Goal: Contribute content: Add original content to the website for others to see

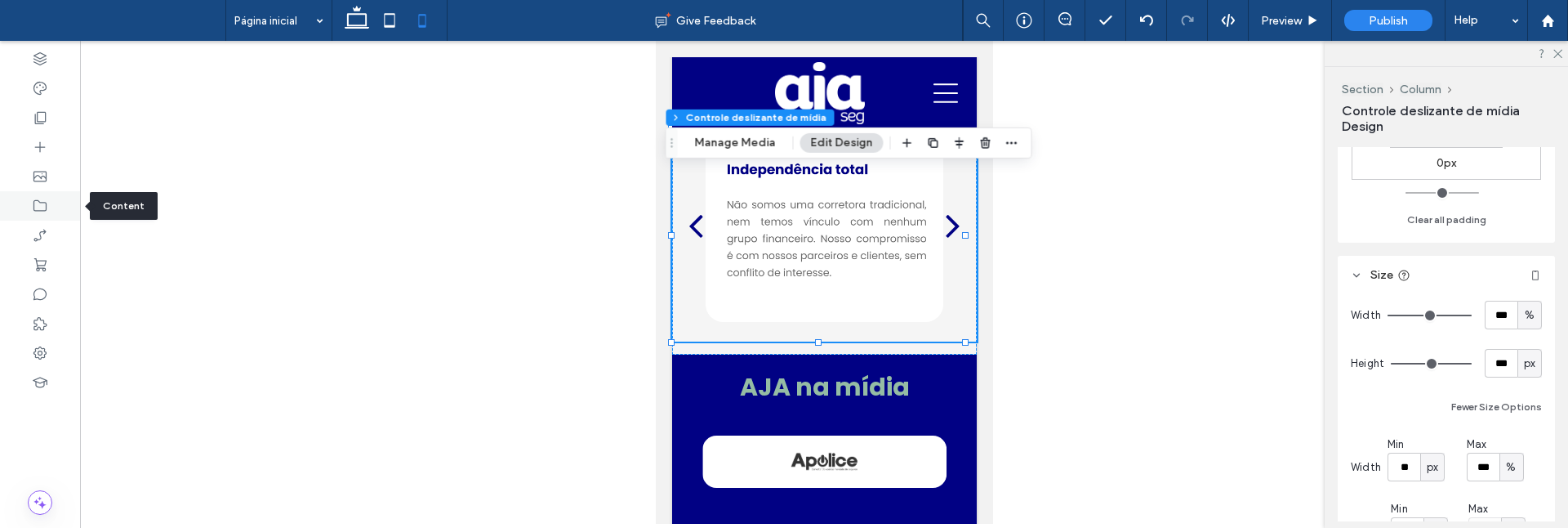
click at [48, 205] on div at bounding box center [39, 205] width 80 height 30
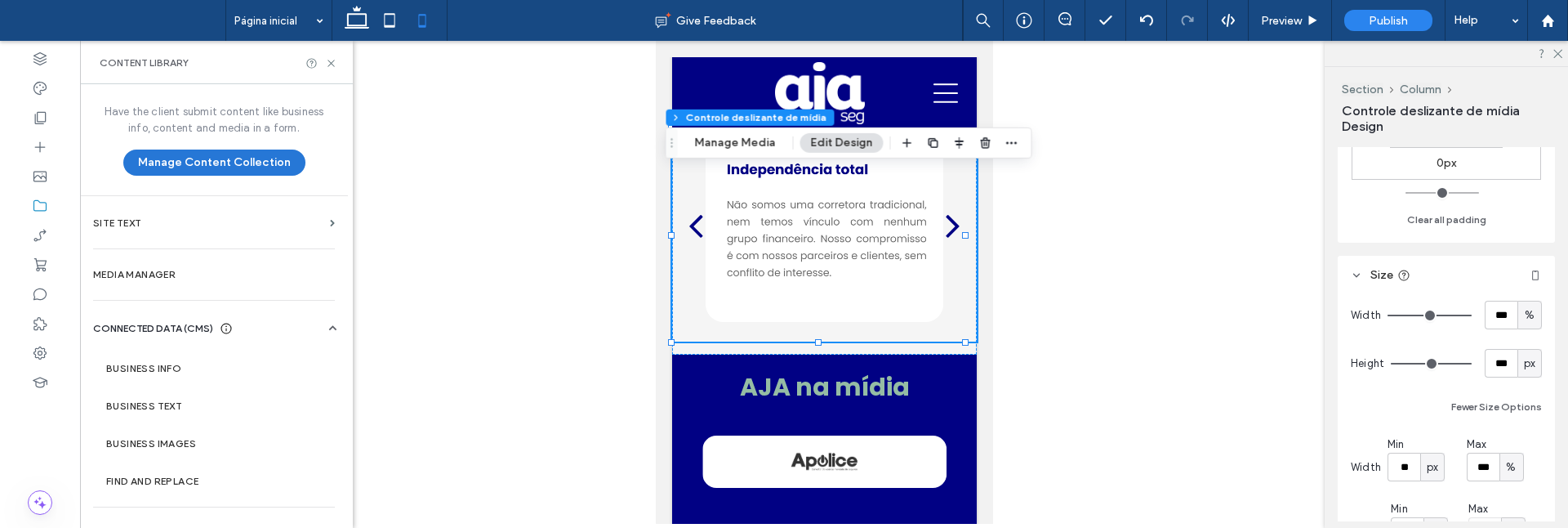
click at [193, 161] on button "Manage Content Collection" at bounding box center [214, 162] width 182 height 26
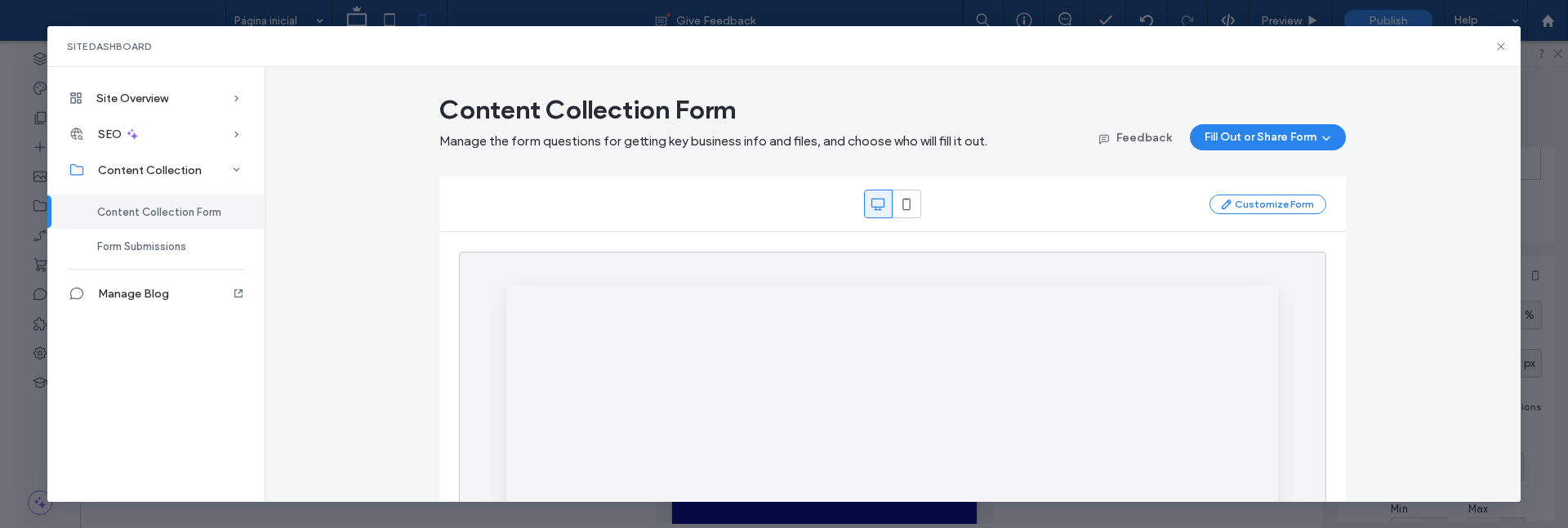
click at [1500, 47] on icon at bounding box center [1502, 47] width 13 height 13
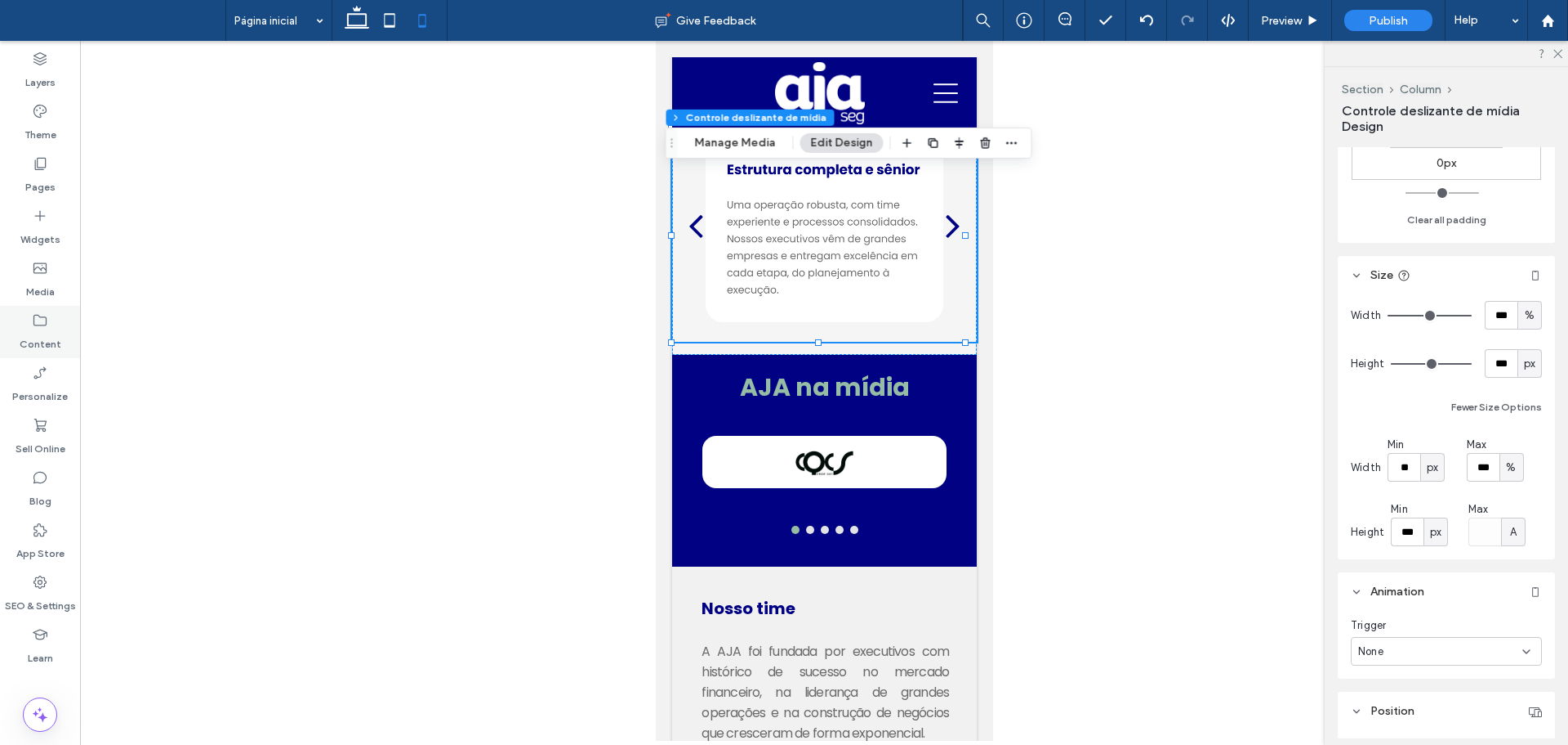
click at [43, 322] on icon at bounding box center [39, 320] width 16 height 16
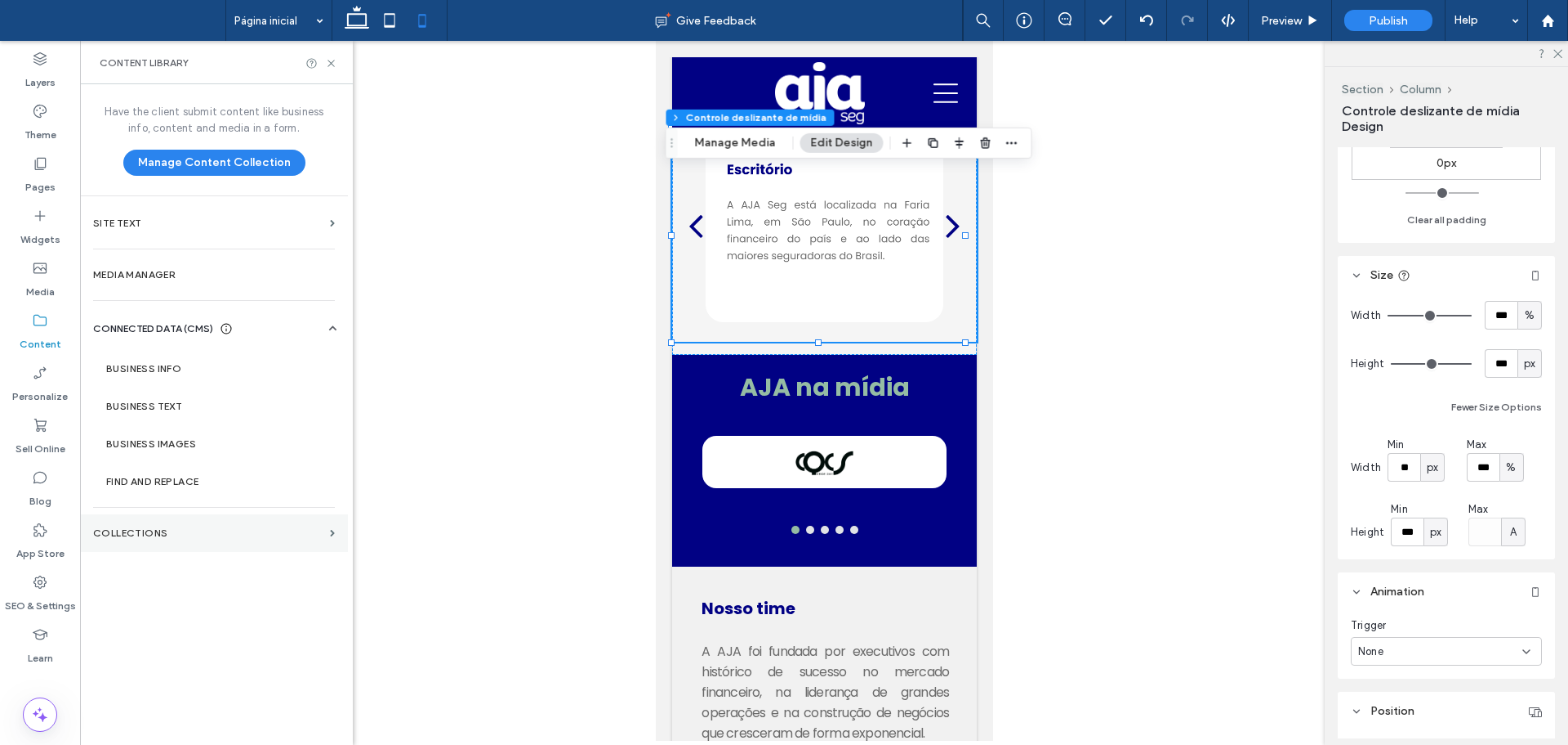
click at [217, 527] on section "Collections" at bounding box center [214, 532] width 268 height 38
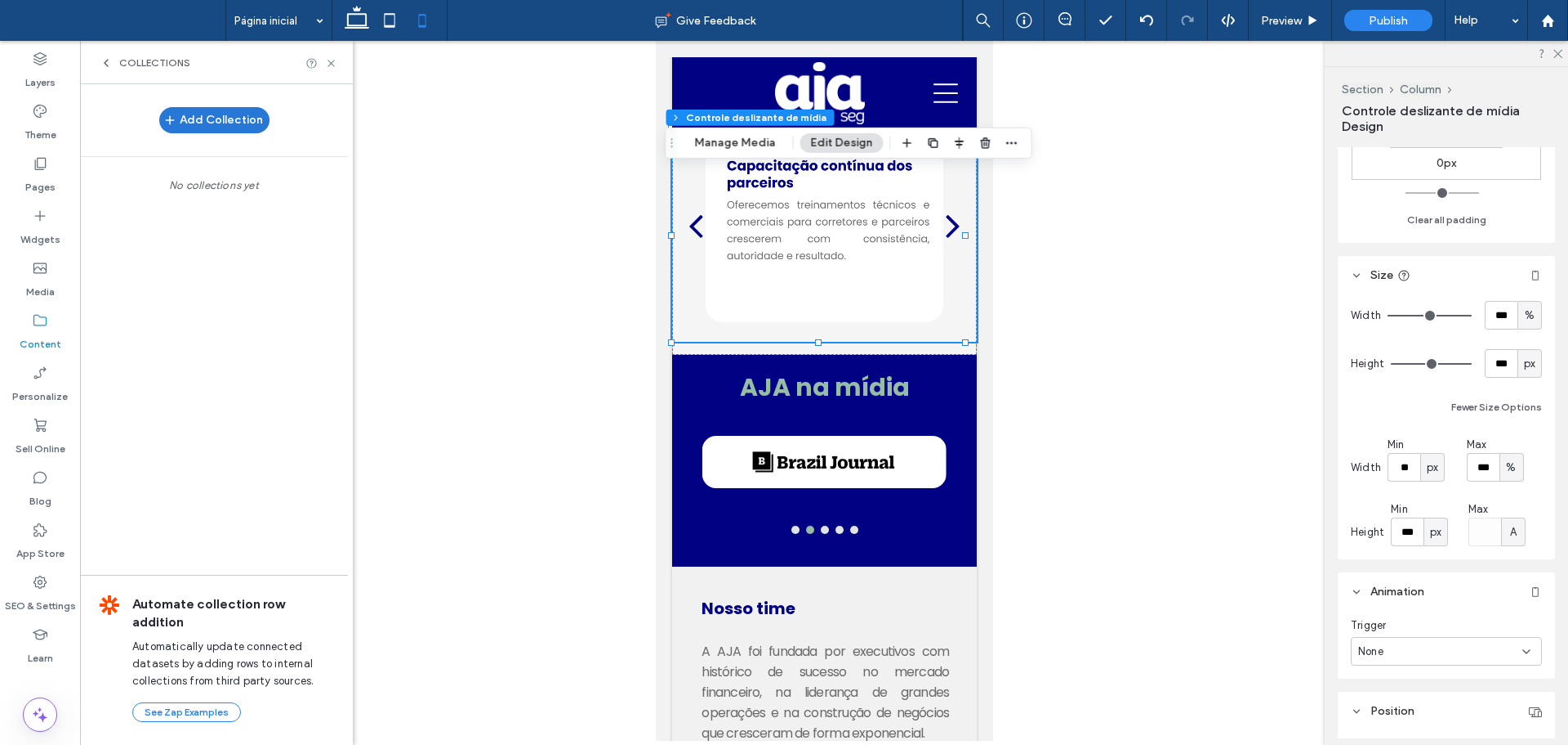
click at [211, 116] on button "Add Collection" at bounding box center [214, 120] width 110 height 26
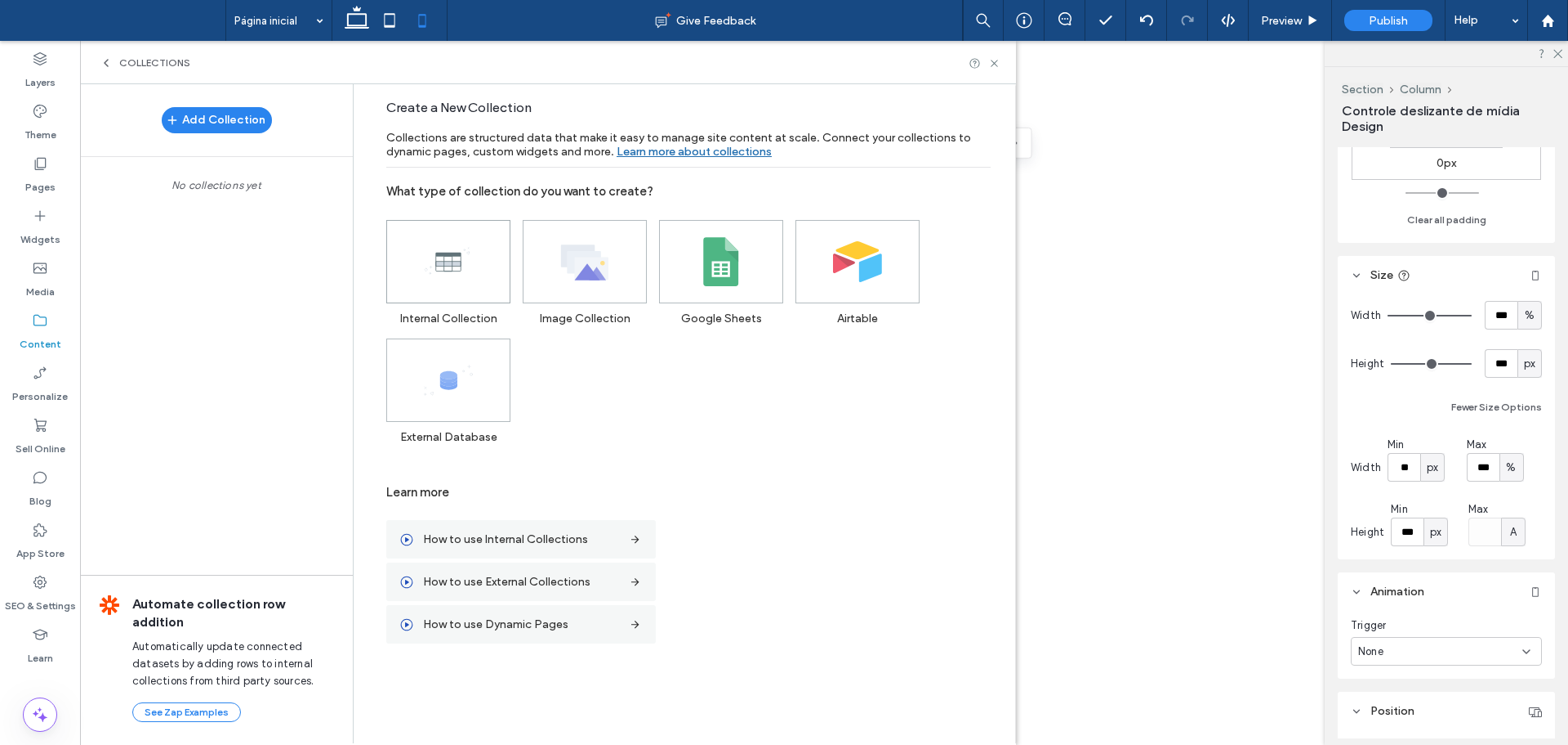
click at [464, 276] on icon at bounding box center [448, 261] width 49 height 49
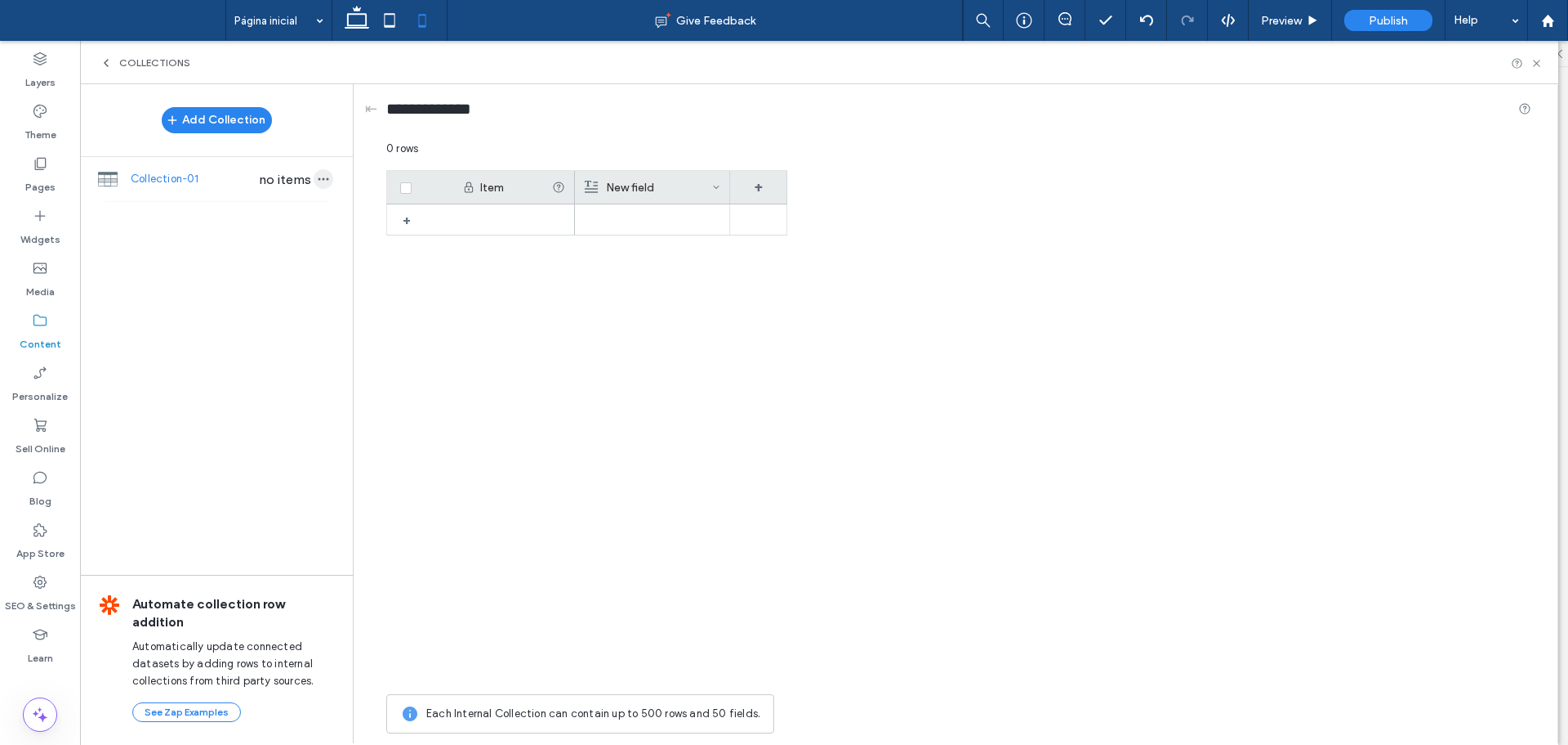
click at [324, 175] on icon "button" at bounding box center [324, 179] width 13 height 13
click at [438, 192] on span "Import from CSV" at bounding box center [415, 189] width 84 height 16
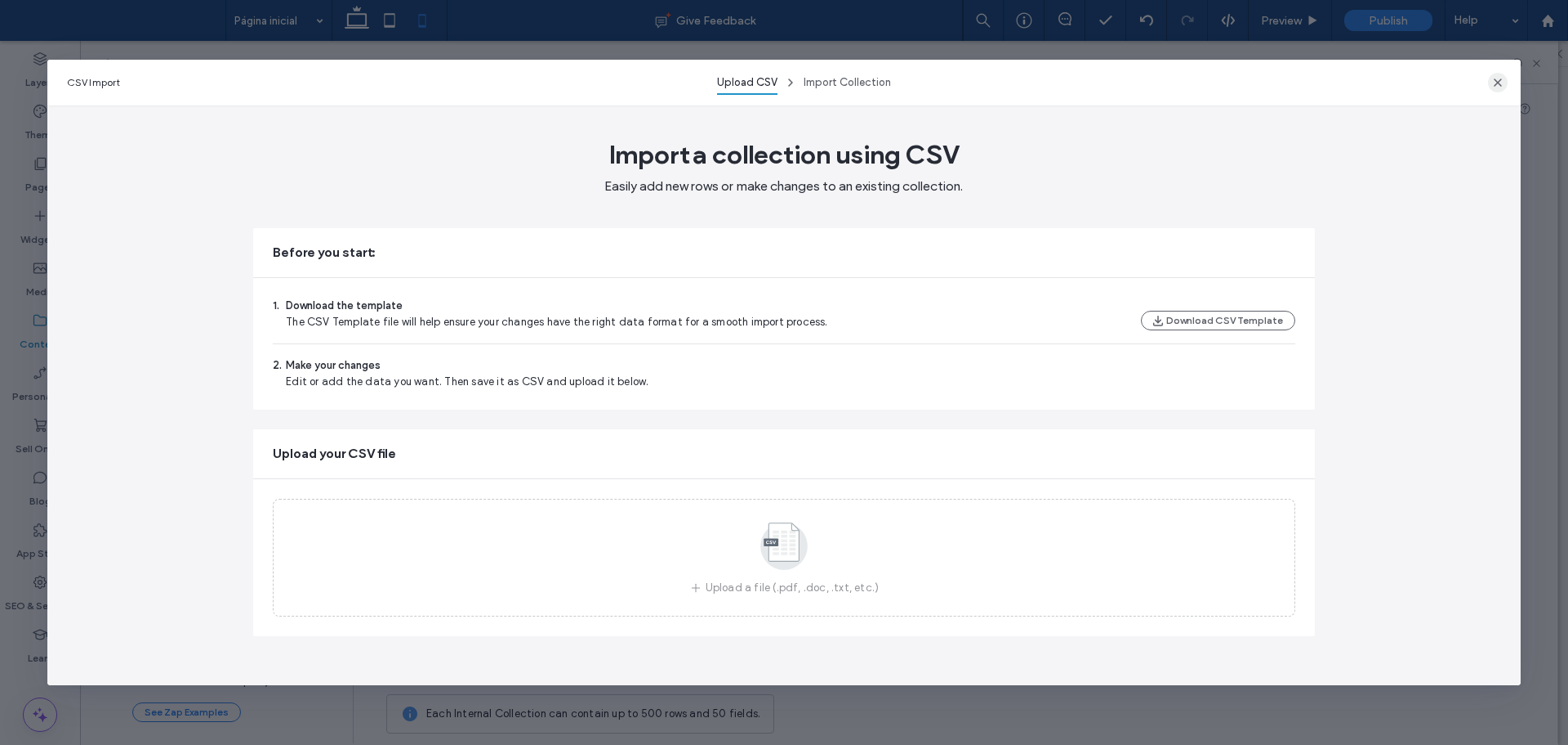
click at [1495, 81] on icon "button" at bounding box center [1499, 83] width 13 height 13
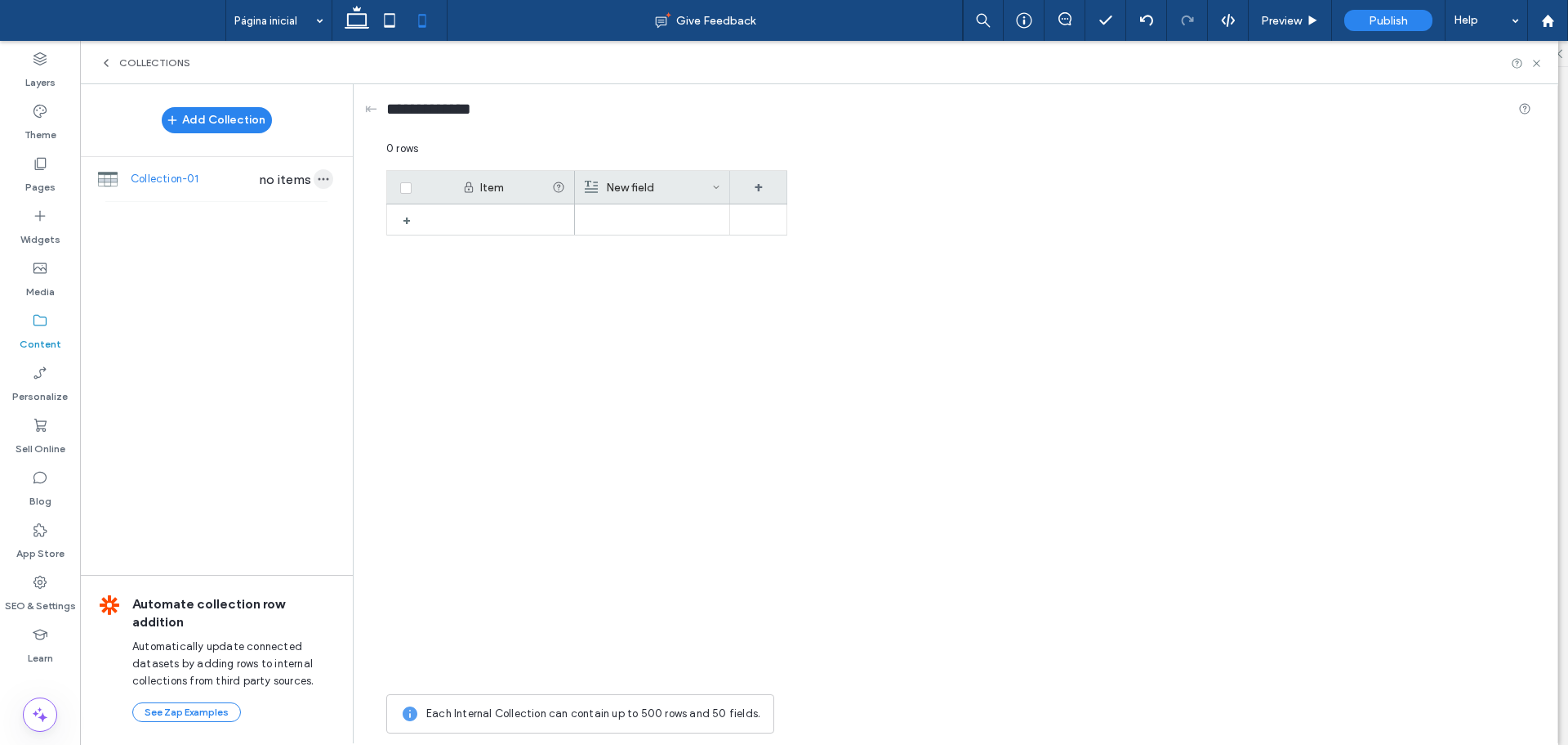
click at [326, 174] on icon "button" at bounding box center [324, 179] width 13 height 13
drag, startPoint x: 1072, startPoint y: 315, endPoint x: 1106, endPoint y: 304, distance: 35.7
click at [1077, 315] on div "Item New field + +" at bounding box center [958, 427] width 1145 height 516
click at [1539, 66] on use at bounding box center [1536, 63] width 7 height 7
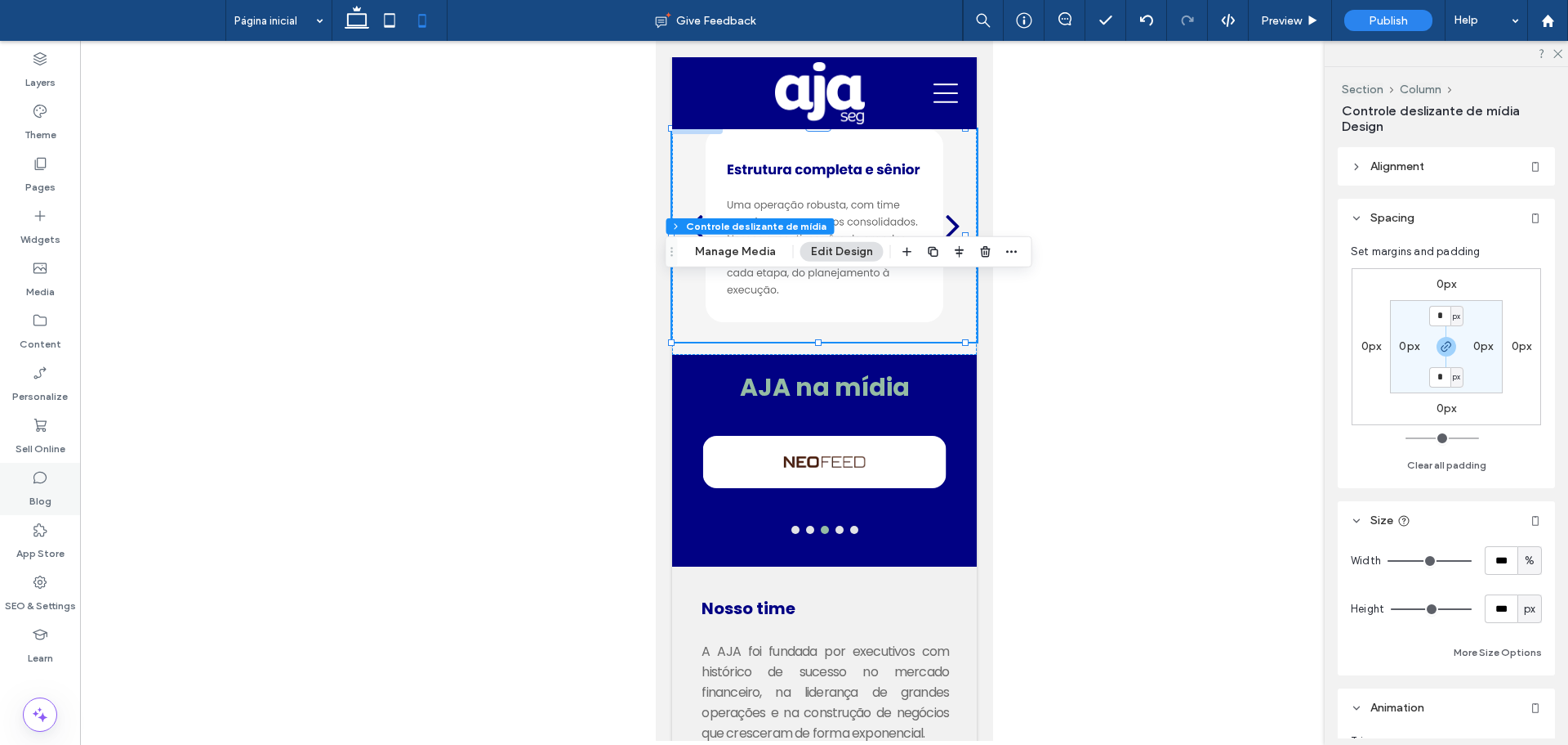
click at [62, 477] on div "Blog" at bounding box center [39, 489] width 80 height 52
click at [39, 493] on label "Blog" at bounding box center [40, 497] width 22 height 23
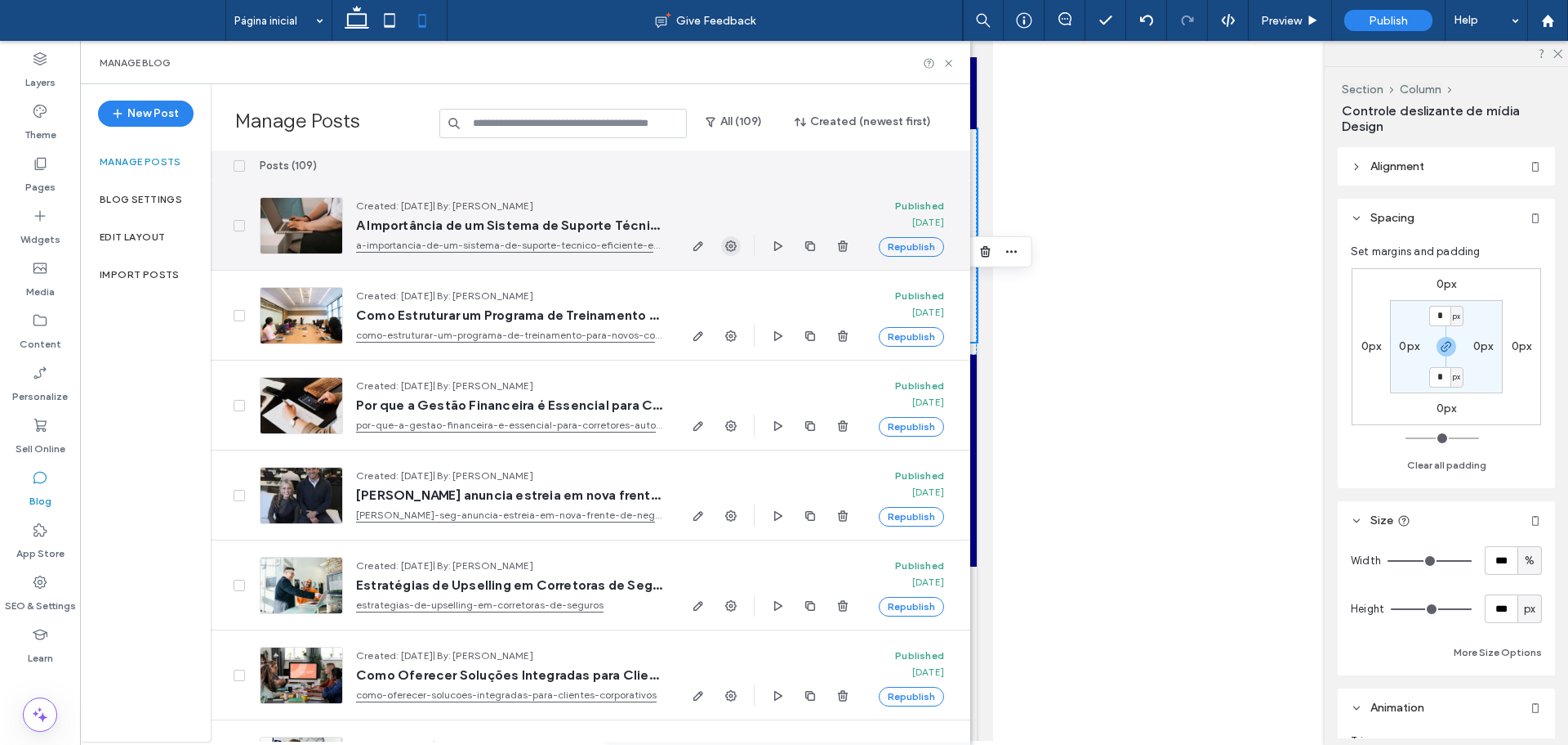
click at [734, 244] on use "button" at bounding box center [731, 246] width 12 height 12
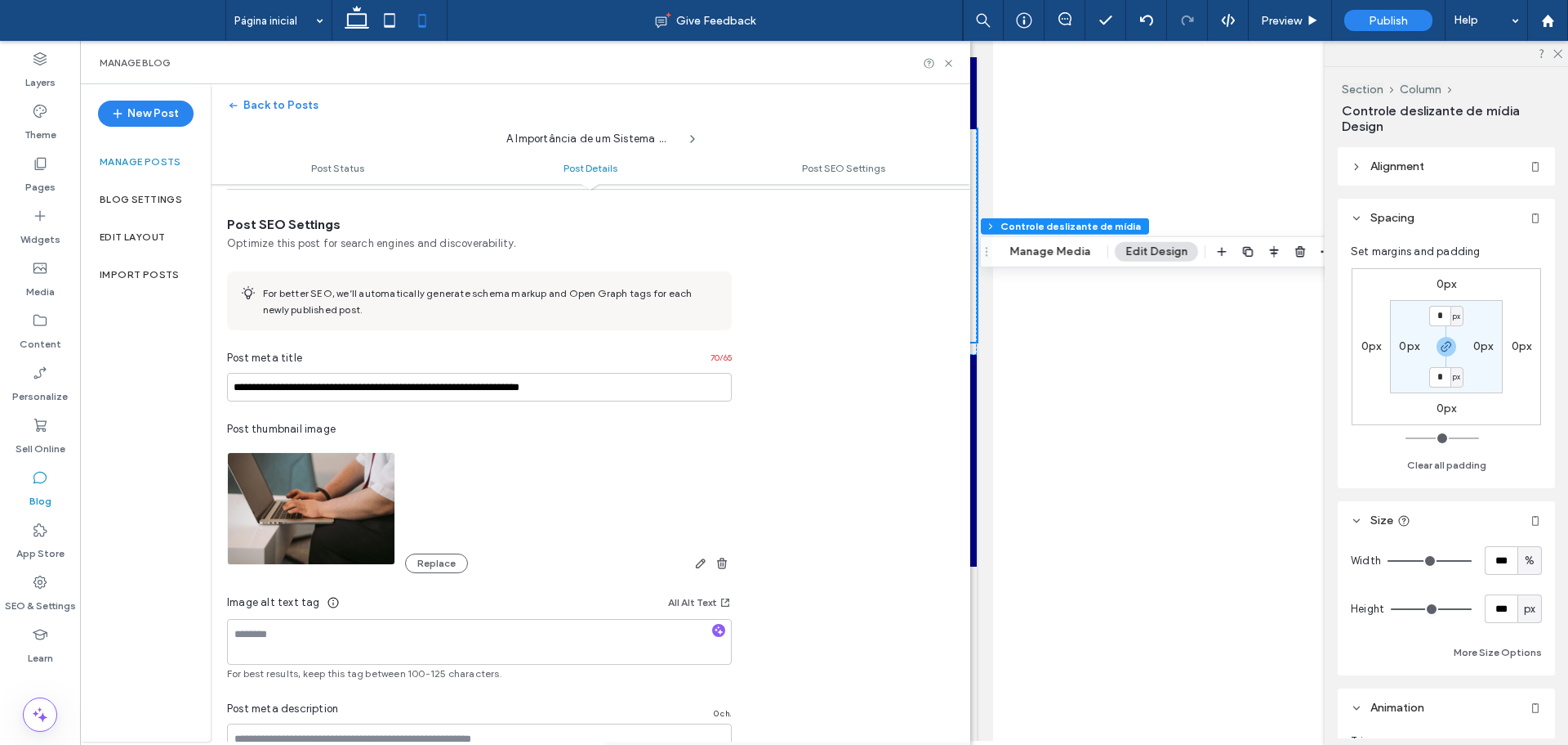
scroll to position [965, 0]
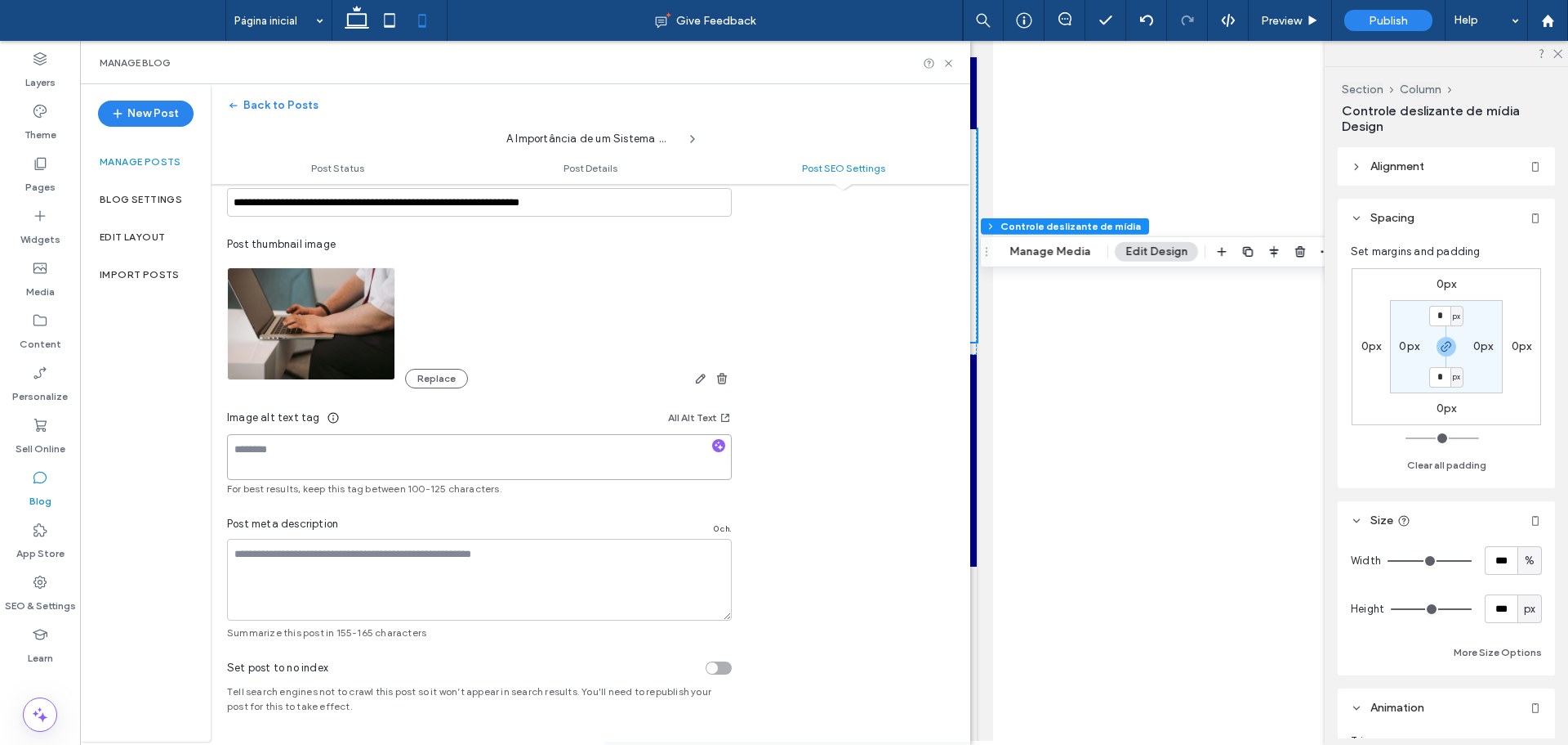
click at [434, 456] on textarea at bounding box center [480, 456] width 505 height 45
click at [379, 457] on textarea "**********" at bounding box center [480, 456] width 505 height 45
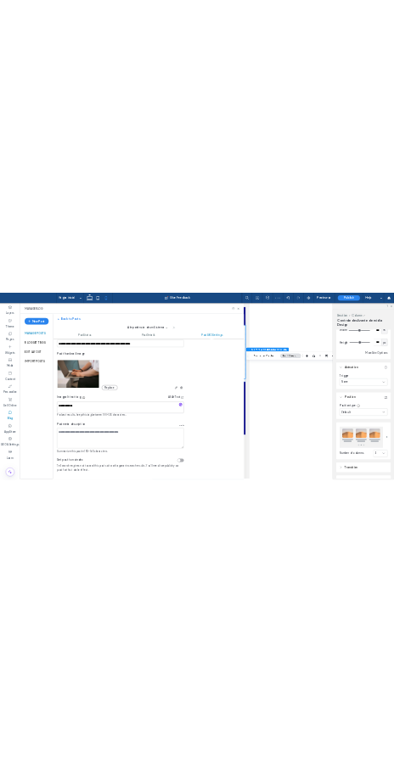
scroll to position [733, 0]
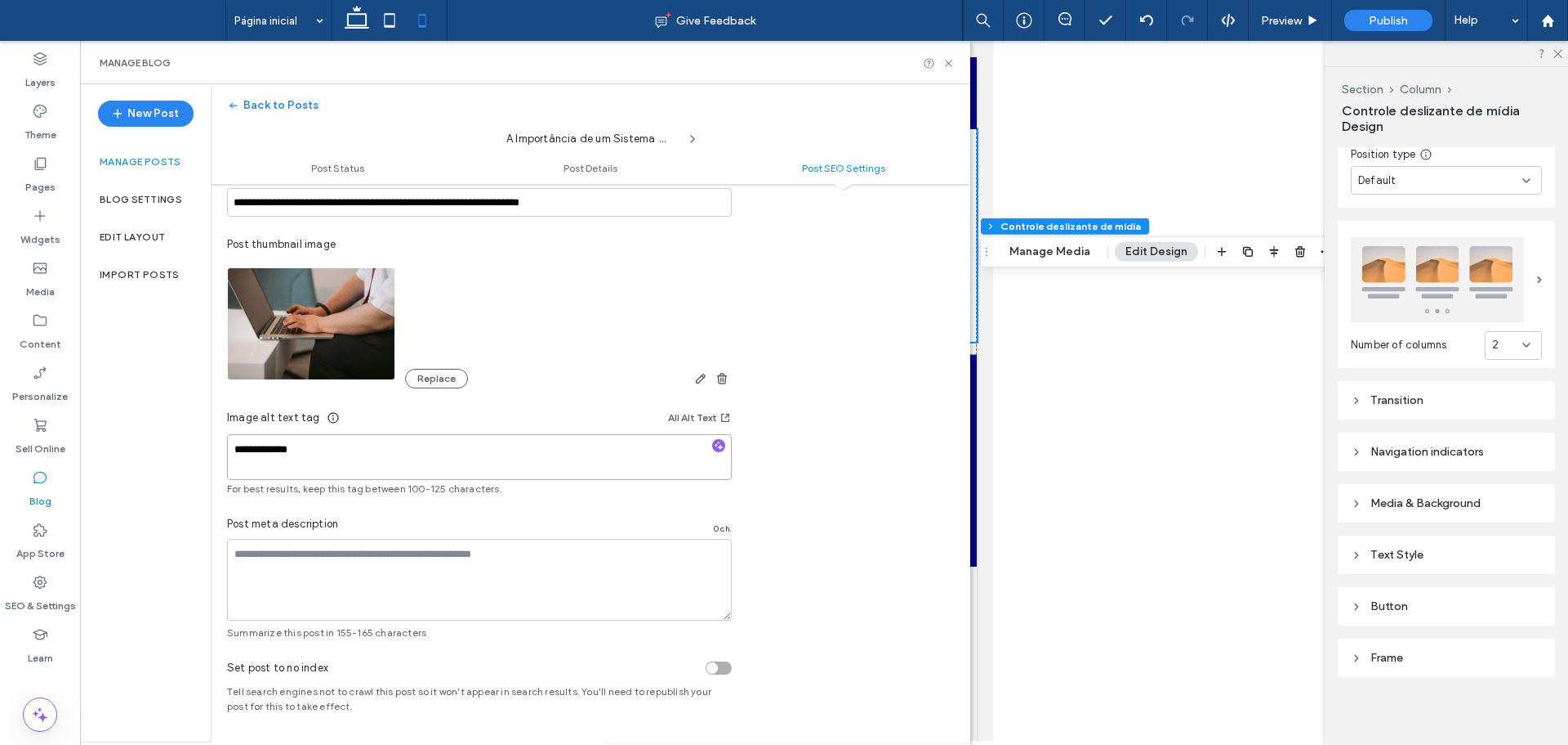
click at [404, 455] on textarea "**********" at bounding box center [480, 456] width 505 height 45
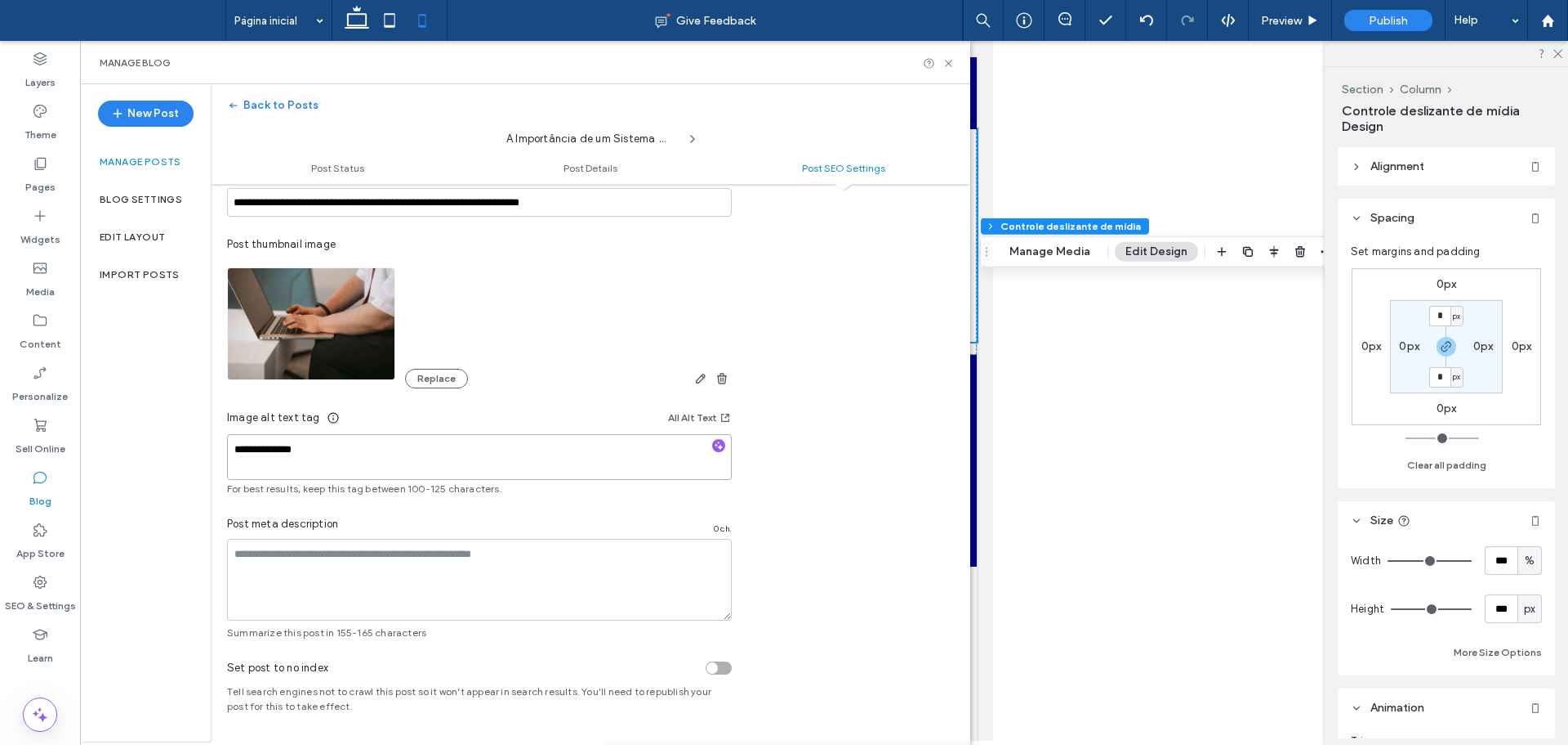
type textarea "**********"
click at [471, 527] on textarea at bounding box center [480, 579] width 505 height 82
type textarea "*"
type textarea "**********"
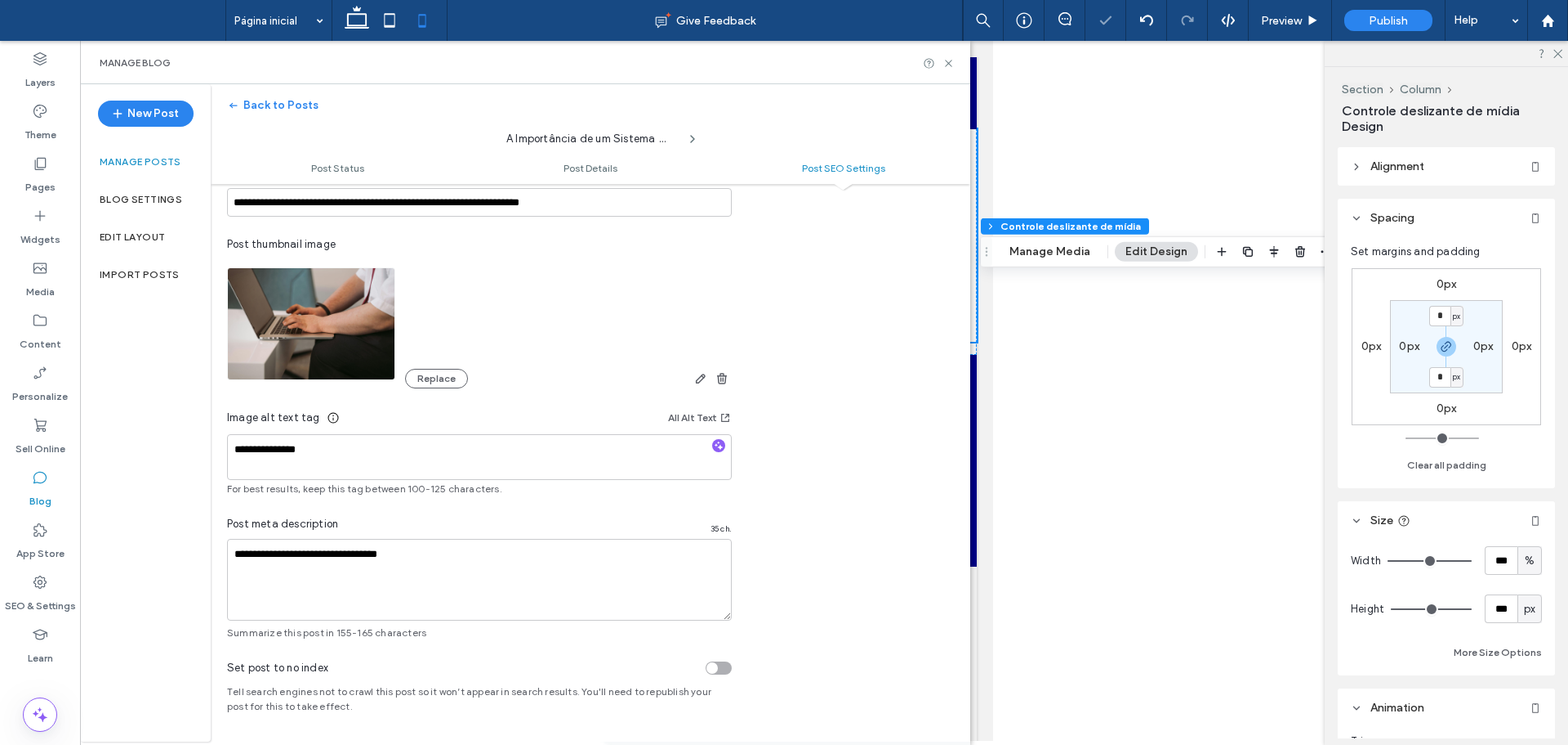
drag, startPoint x: 735, startPoint y: 465, endPoint x: 770, endPoint y: 477, distance: 37.0
click at [770, 477] on div "**********" at bounding box center [590, 335] width 760 height 609
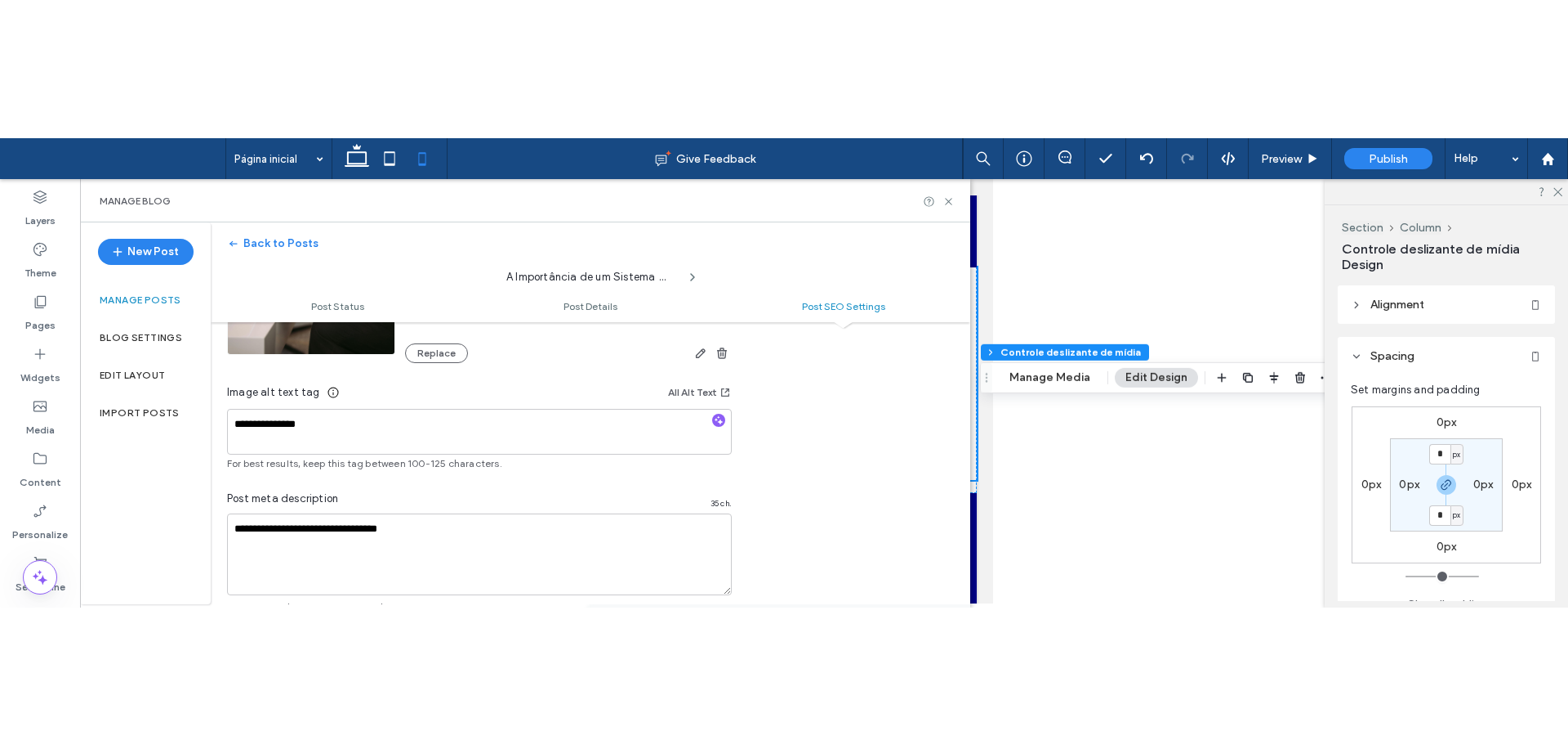
scroll to position [965, 0]
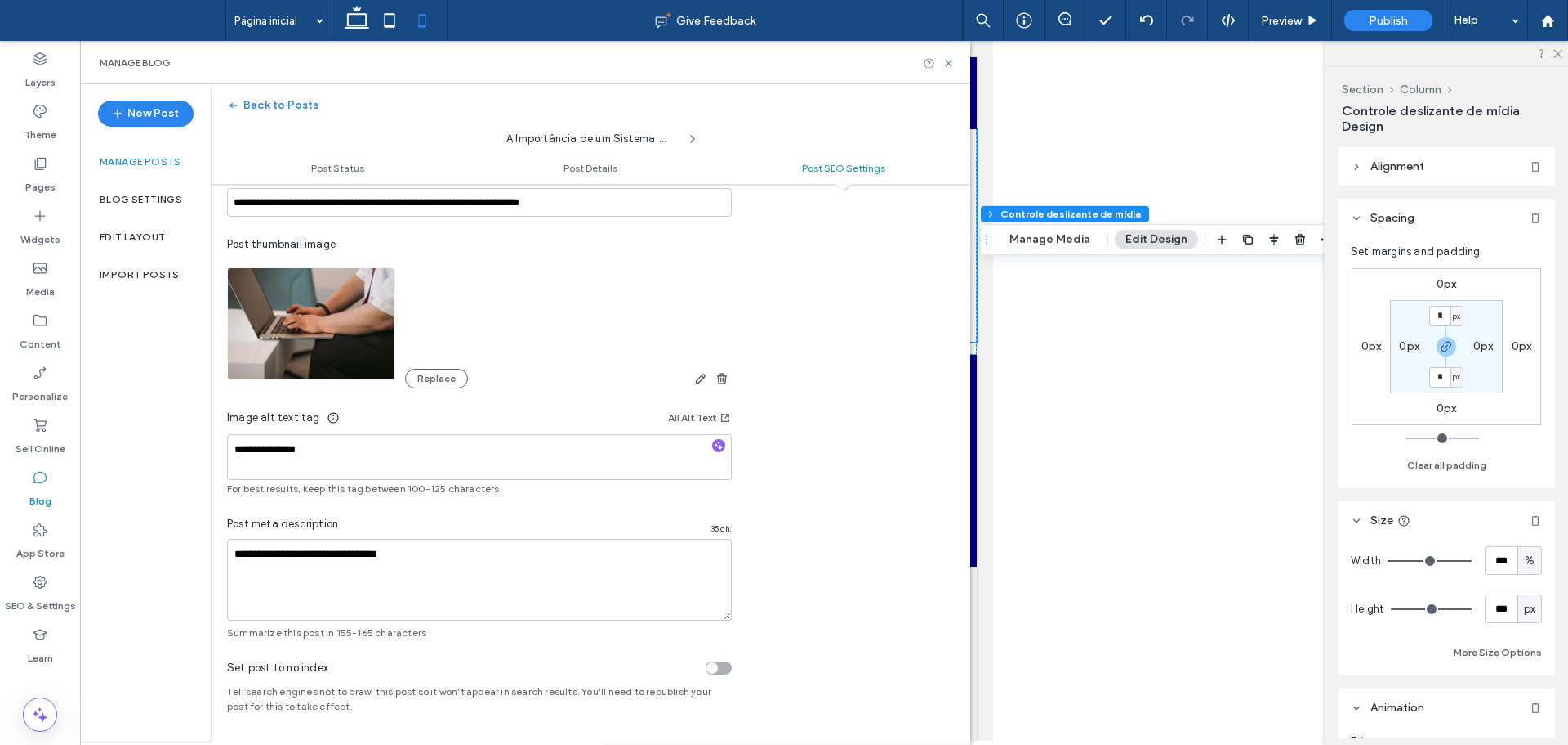
click at [848, 441] on div "**********" at bounding box center [590, 335] width 760 height 609
drag, startPoint x: 512, startPoint y: 551, endPoint x: 220, endPoint y: 549, distance: 292.0
click at [222, 527] on div "**********" at bounding box center [480, 335] width 537 height 609
click at [198, 465] on div "**********" at bounding box center [525, 412] width 890 height 657
type textarea "**********"
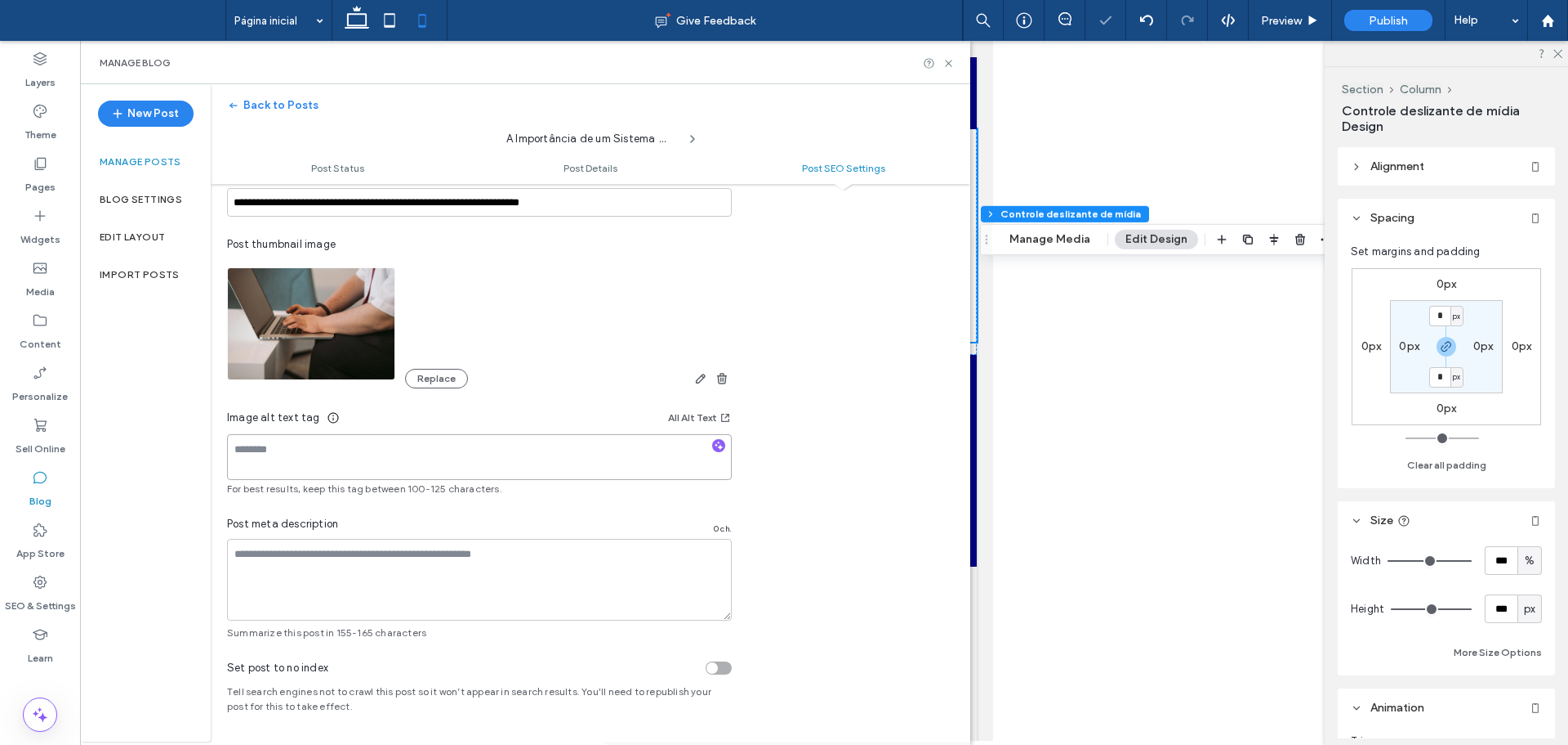
type textarea "**********"
click at [191, 521] on div "New Post Manage posts Blog Settings Edit Layout Import Posts" at bounding box center [145, 412] width 131 height 657
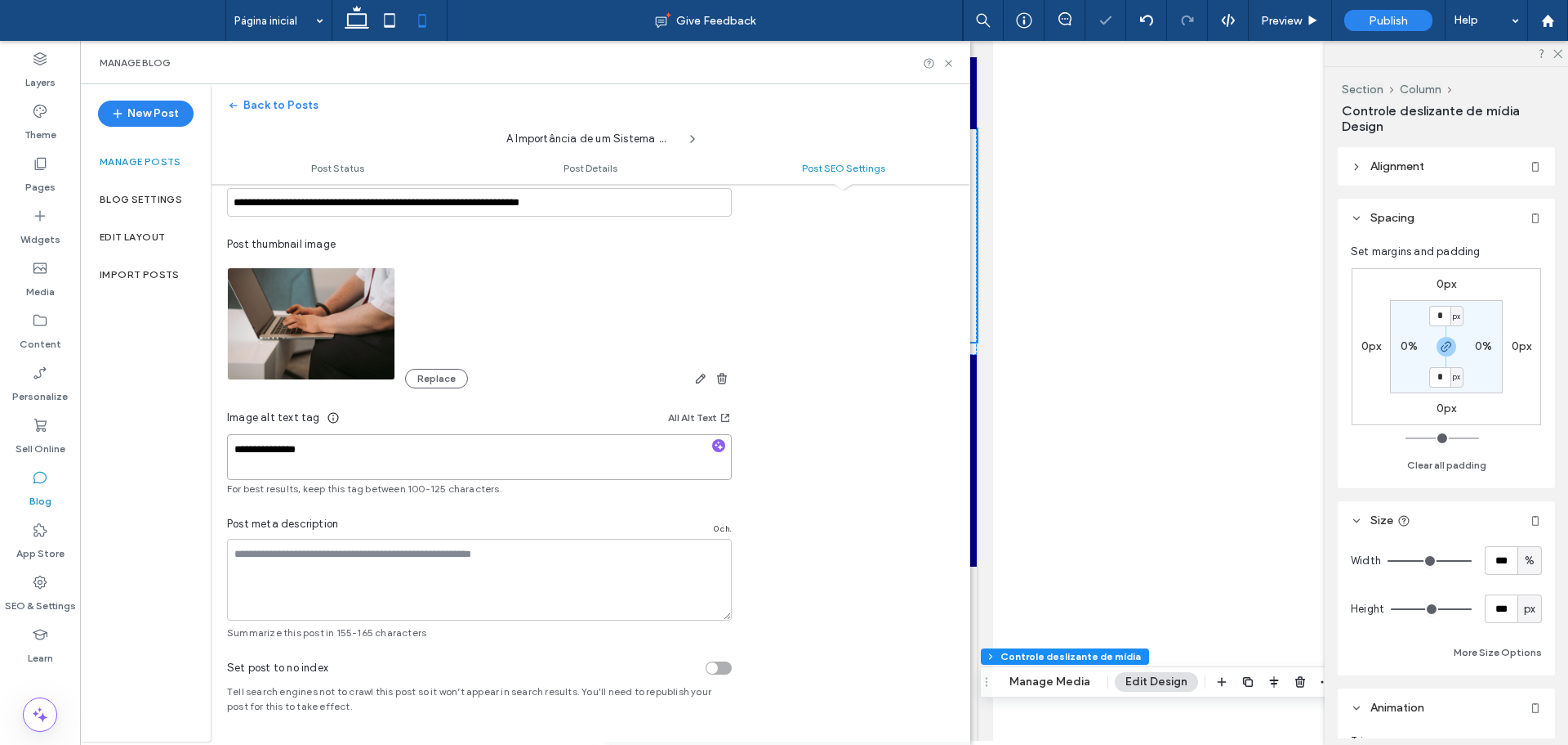
drag, startPoint x: 341, startPoint y: 443, endPoint x: 180, endPoint y: 441, distance: 161.0
click at [180, 441] on div "**********" at bounding box center [525, 412] width 890 height 657
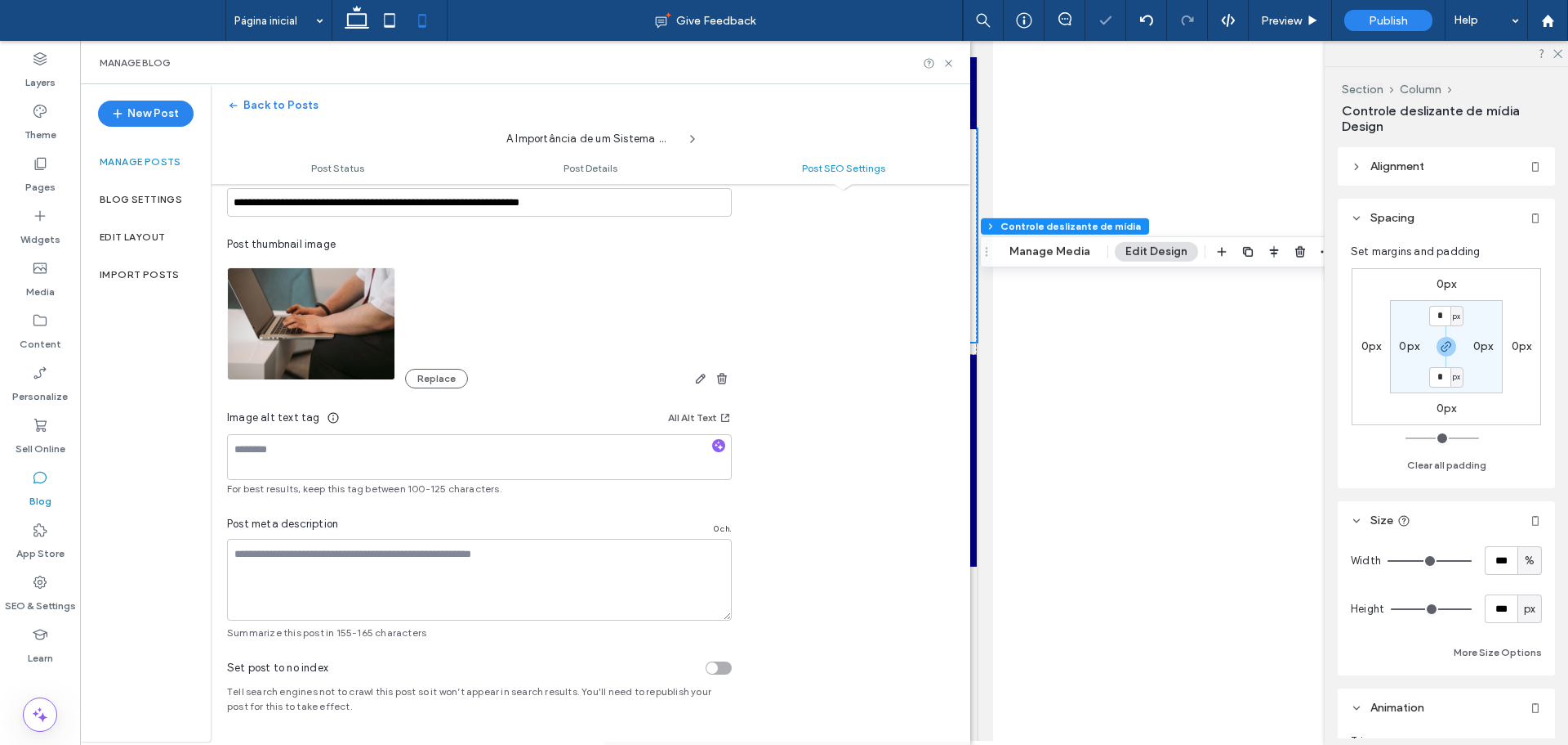
click at [170, 489] on div "New Post Manage posts Blog Settings Edit Layout Import Posts" at bounding box center [145, 412] width 131 height 657
click at [709, 411] on button "All Alt Text" at bounding box center [700, 417] width 64 height 19
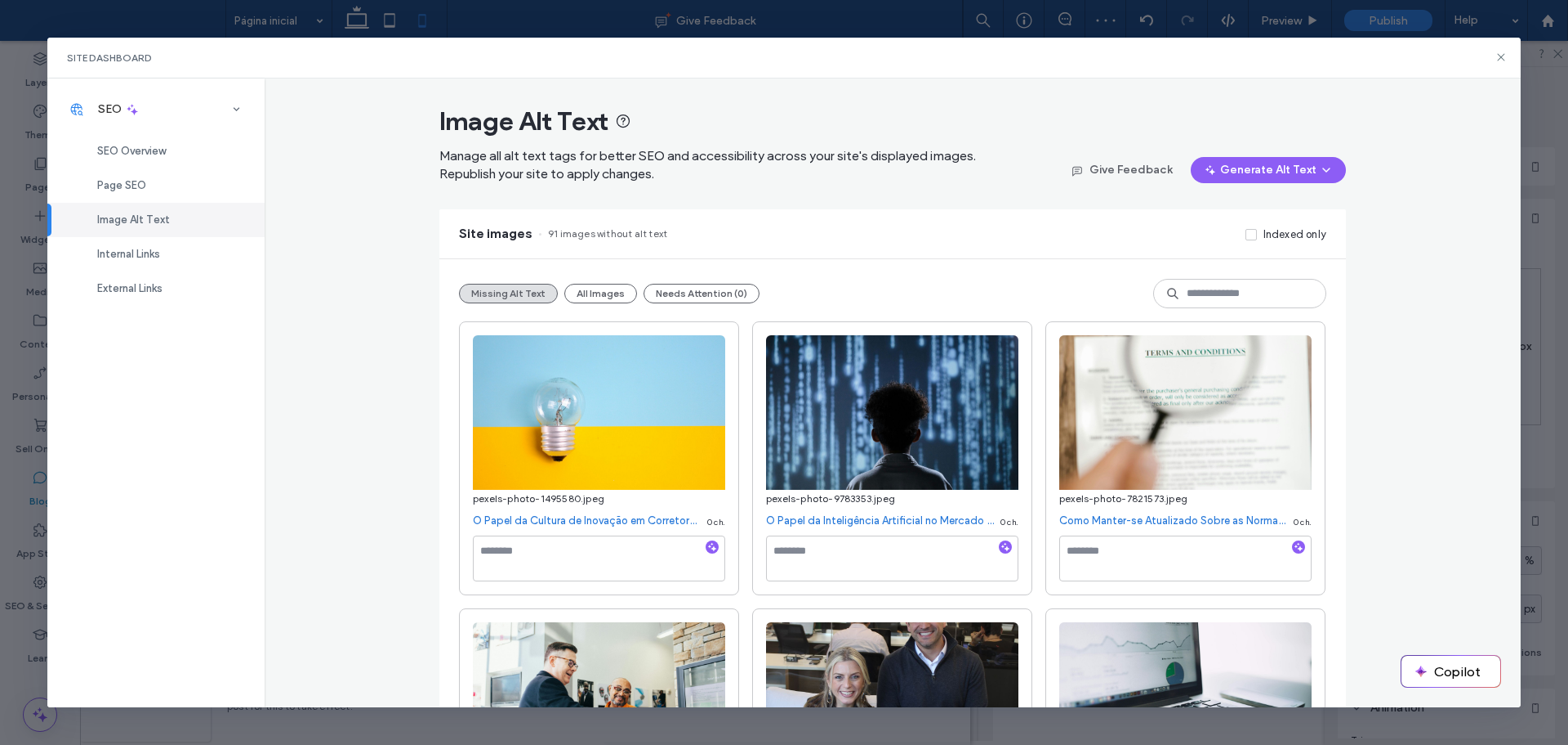
drag, startPoint x: 1499, startPoint y: 52, endPoint x: 1490, endPoint y: 62, distance: 13.5
click at [1498, 52] on icon at bounding box center [1502, 58] width 13 height 13
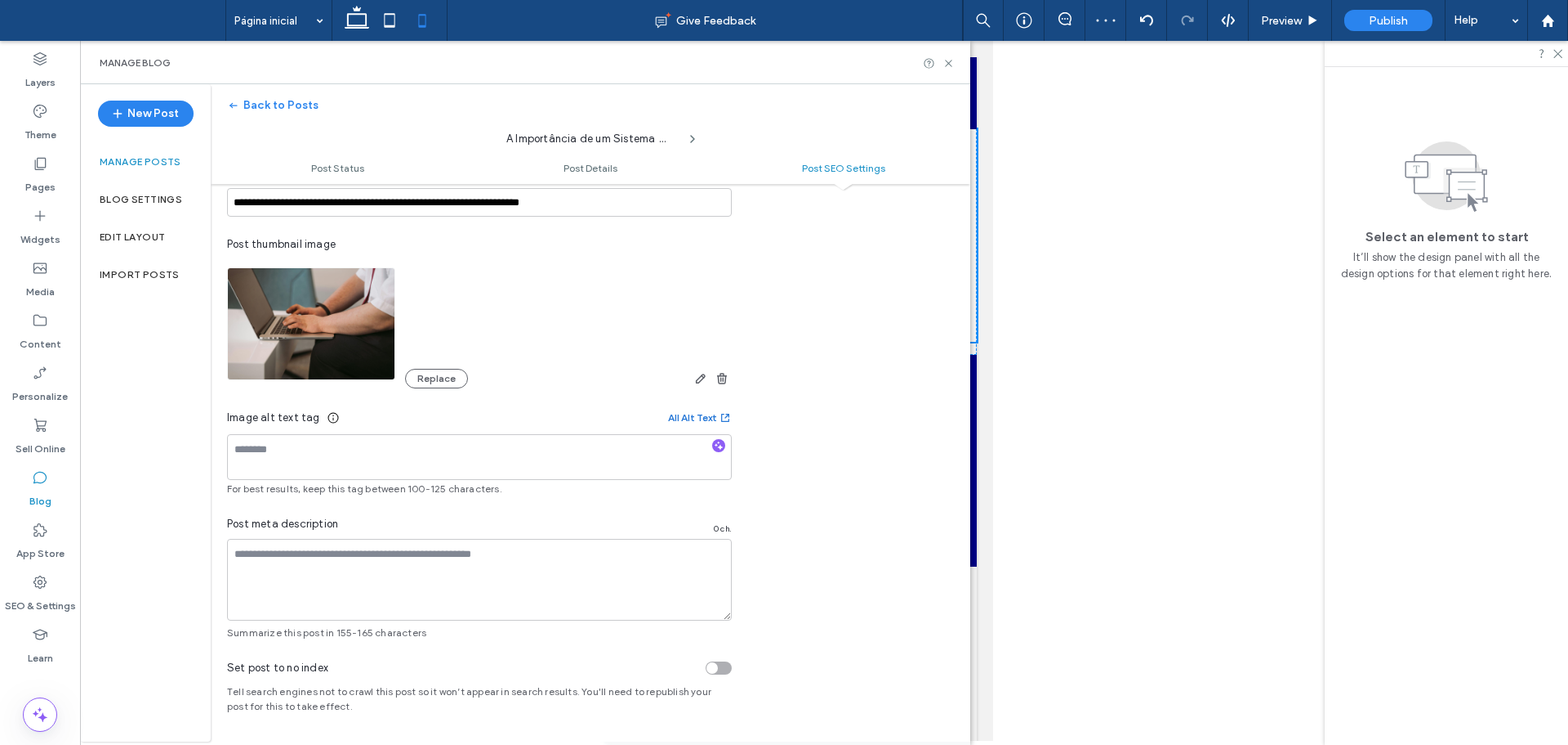
click at [690, 414] on button "All Alt Text" at bounding box center [700, 417] width 64 height 19
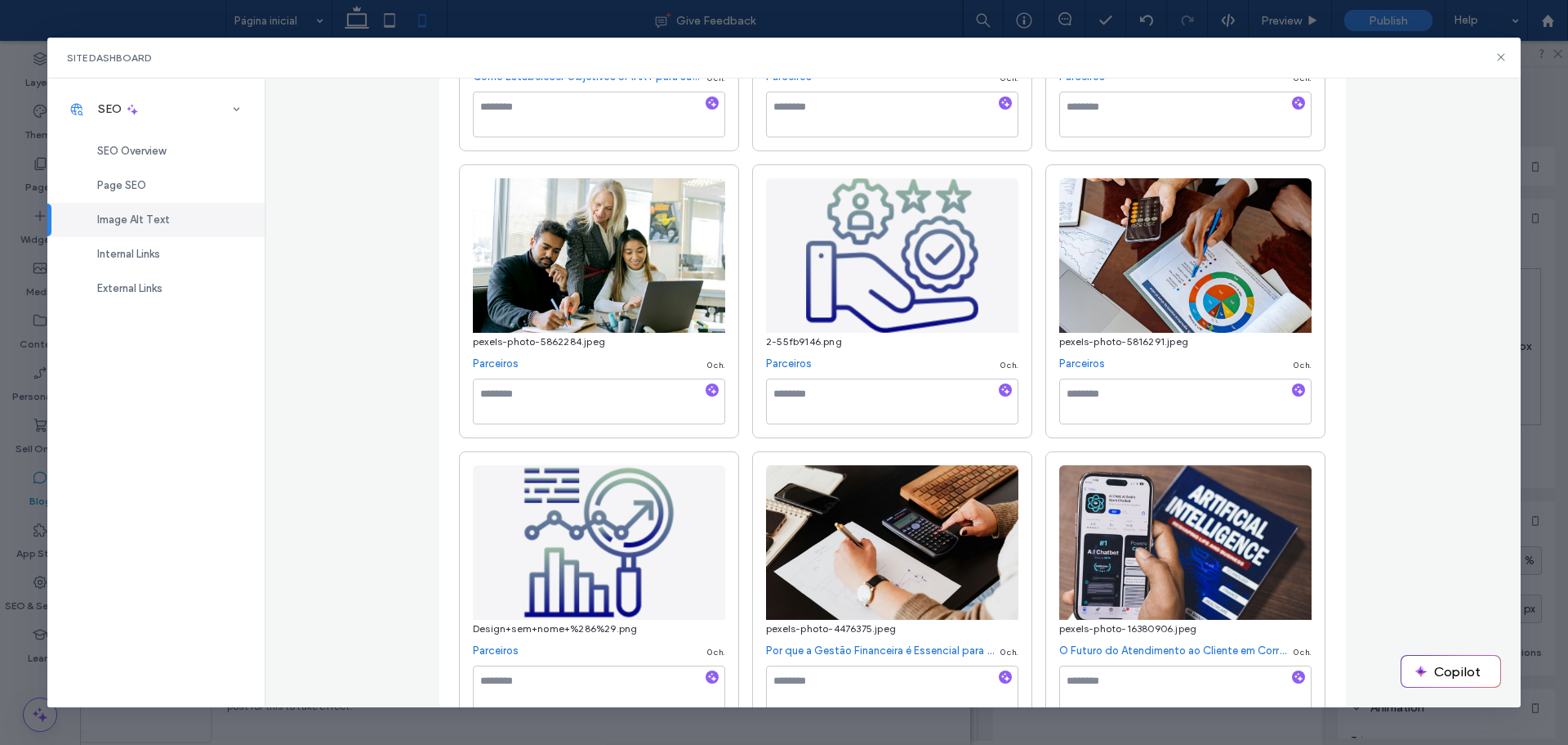
scroll to position [7405, 0]
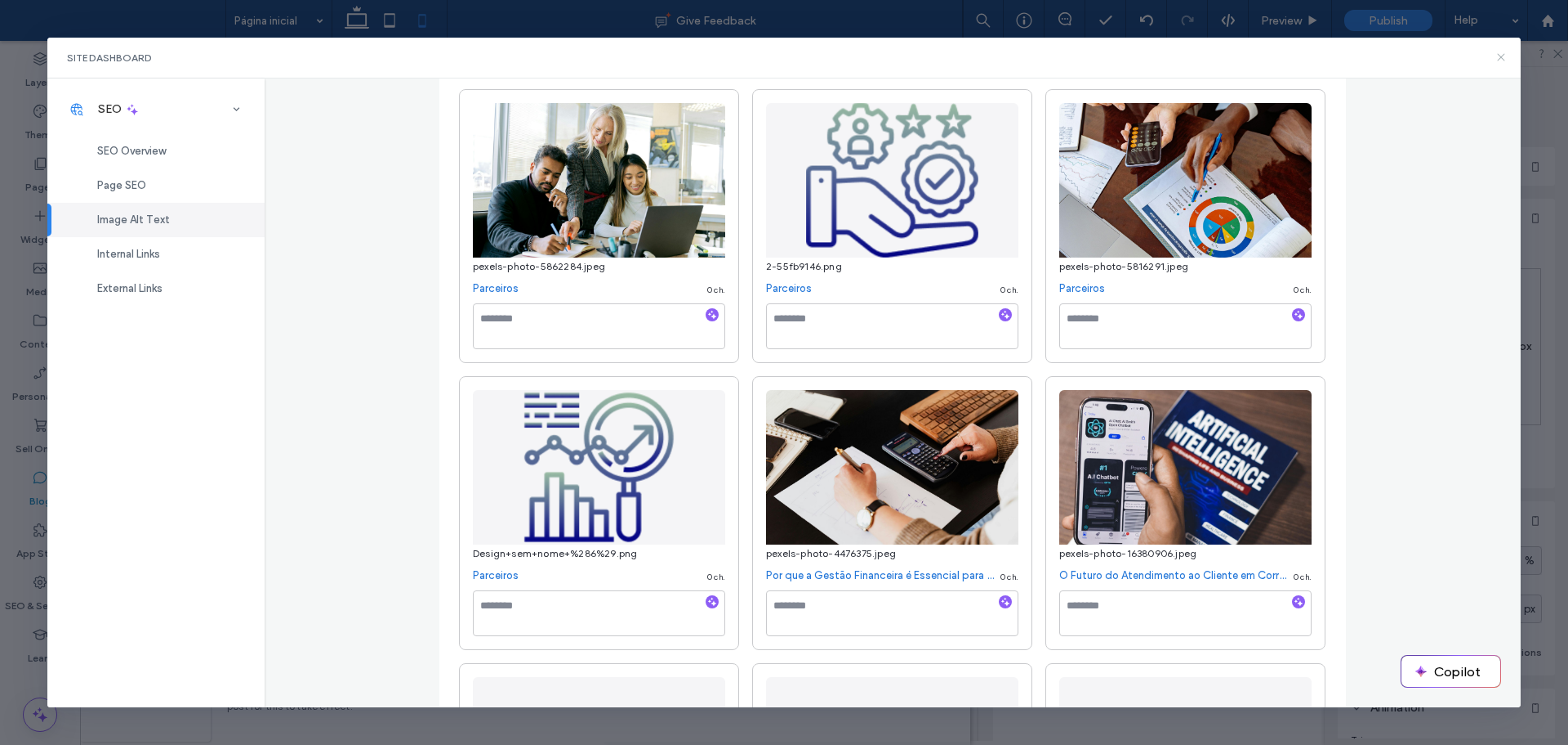
click at [1501, 59] on use at bounding box center [1502, 58] width 8 height 8
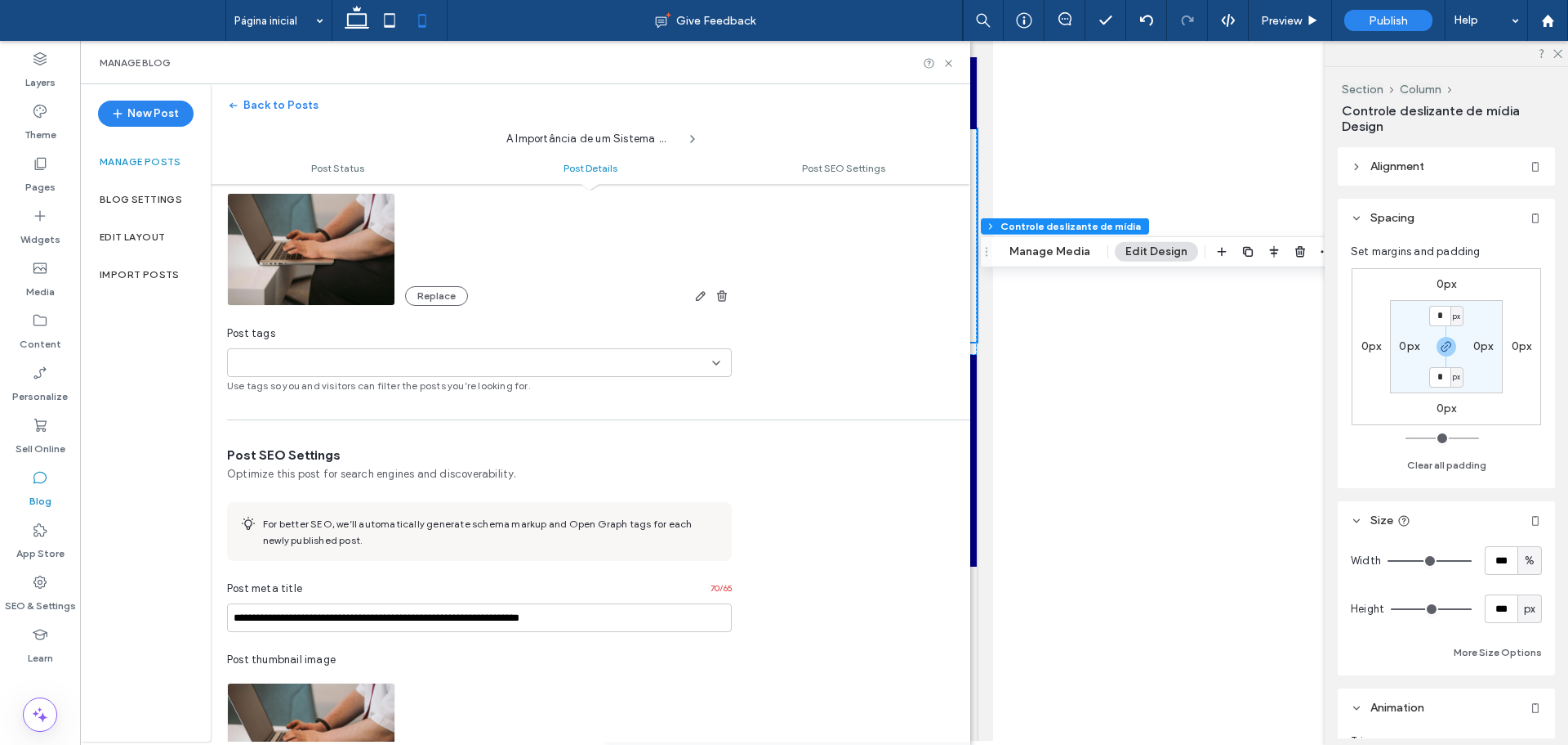
scroll to position [883, 0]
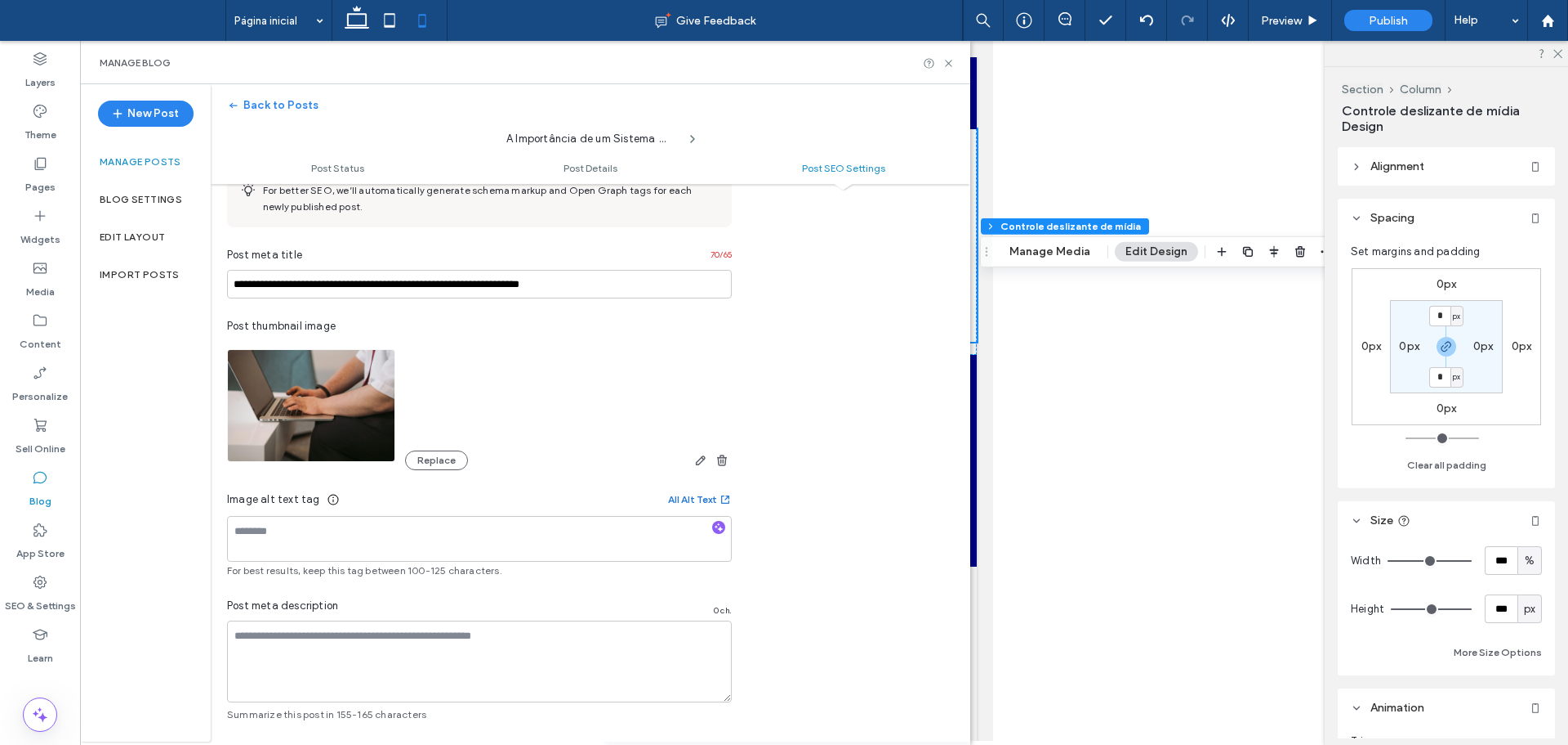
click at [703, 492] on button "All Alt Text" at bounding box center [700, 499] width 64 height 19
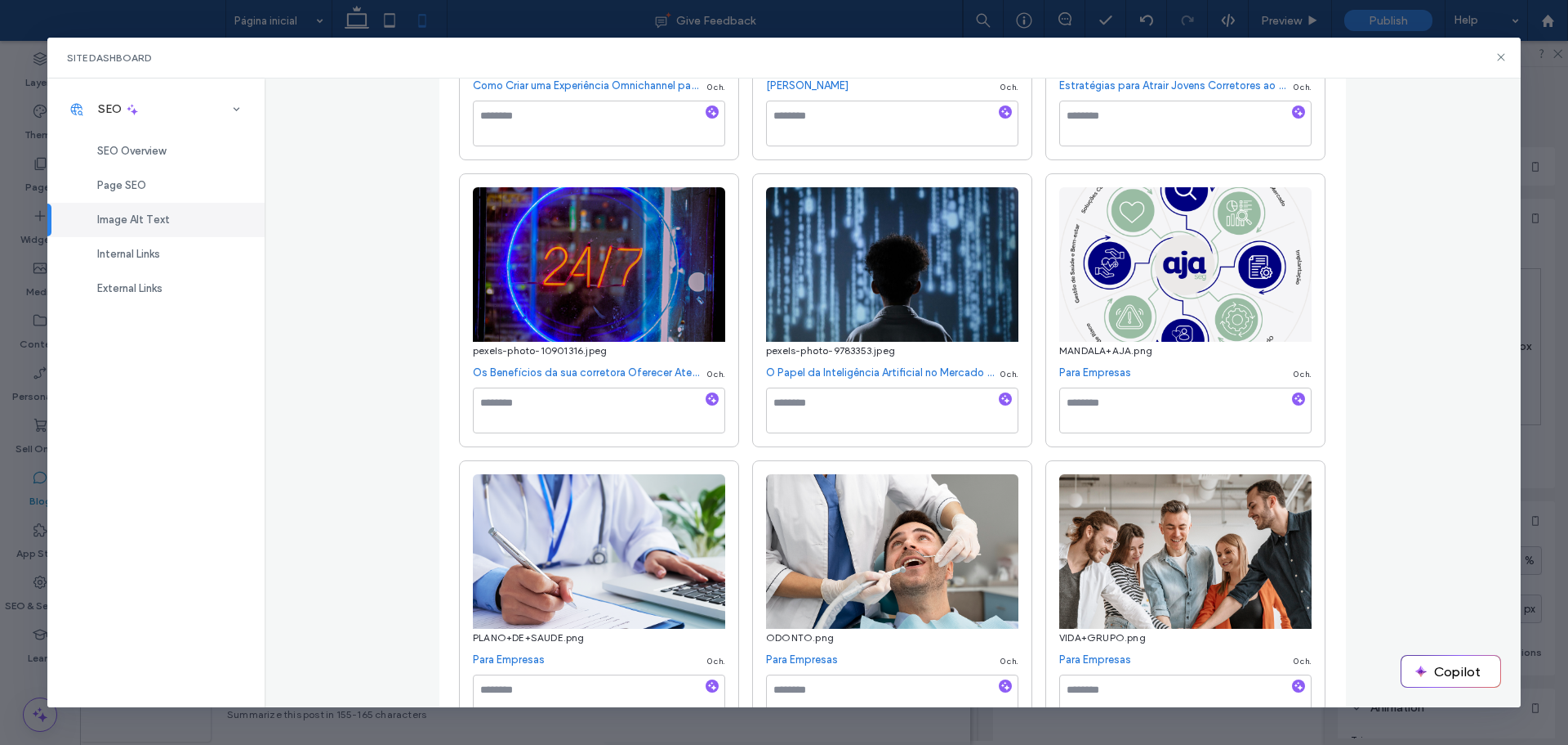
scroll to position [5313, 0]
click at [837, 412] on textarea at bounding box center [893, 409] width 252 height 45
type textarea "**********"
click at [390, 497] on div "Image Alt Text Manage all alt text tags for better SEO and accessibility across…" at bounding box center [893, 392] width 1257 height 629
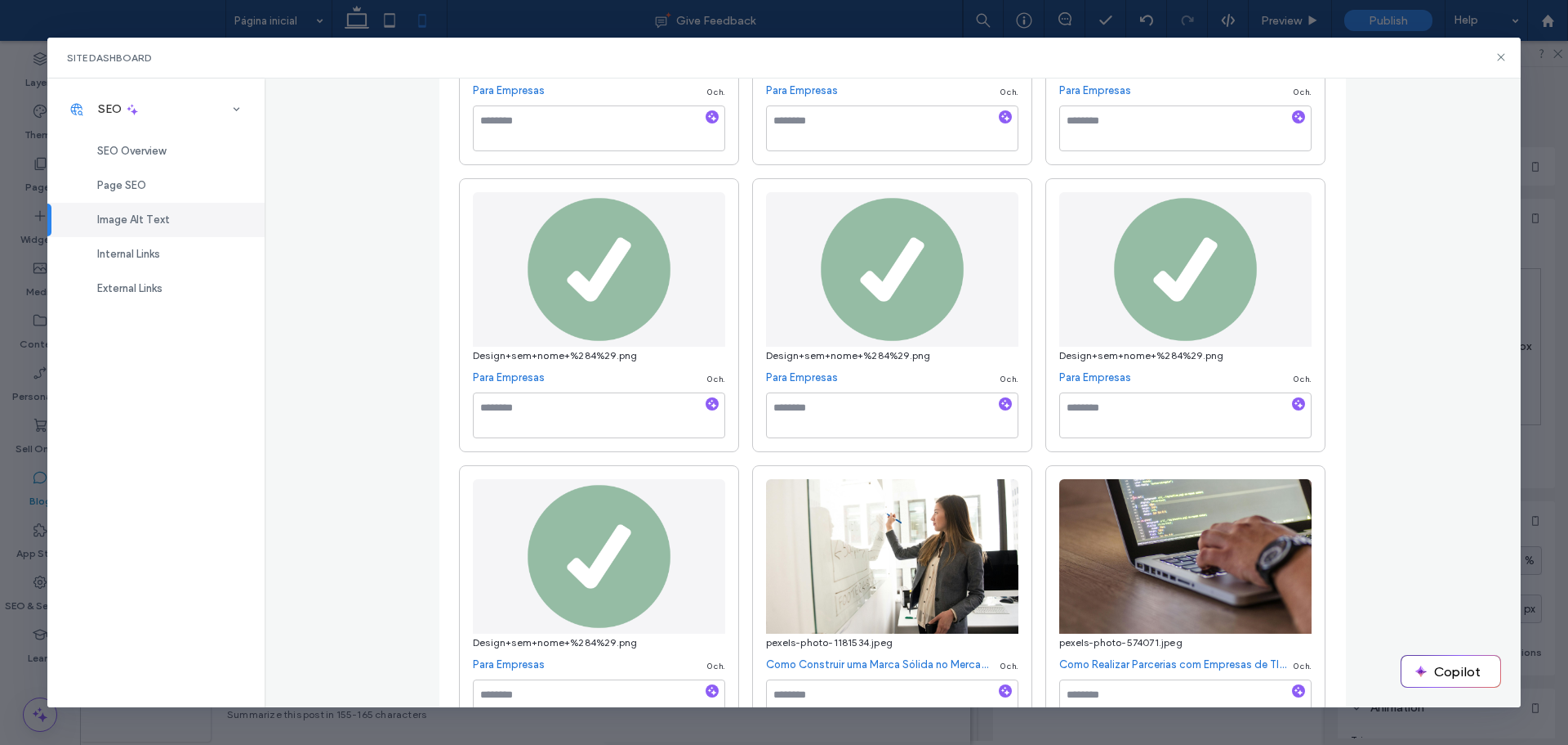
scroll to position [0, 0]
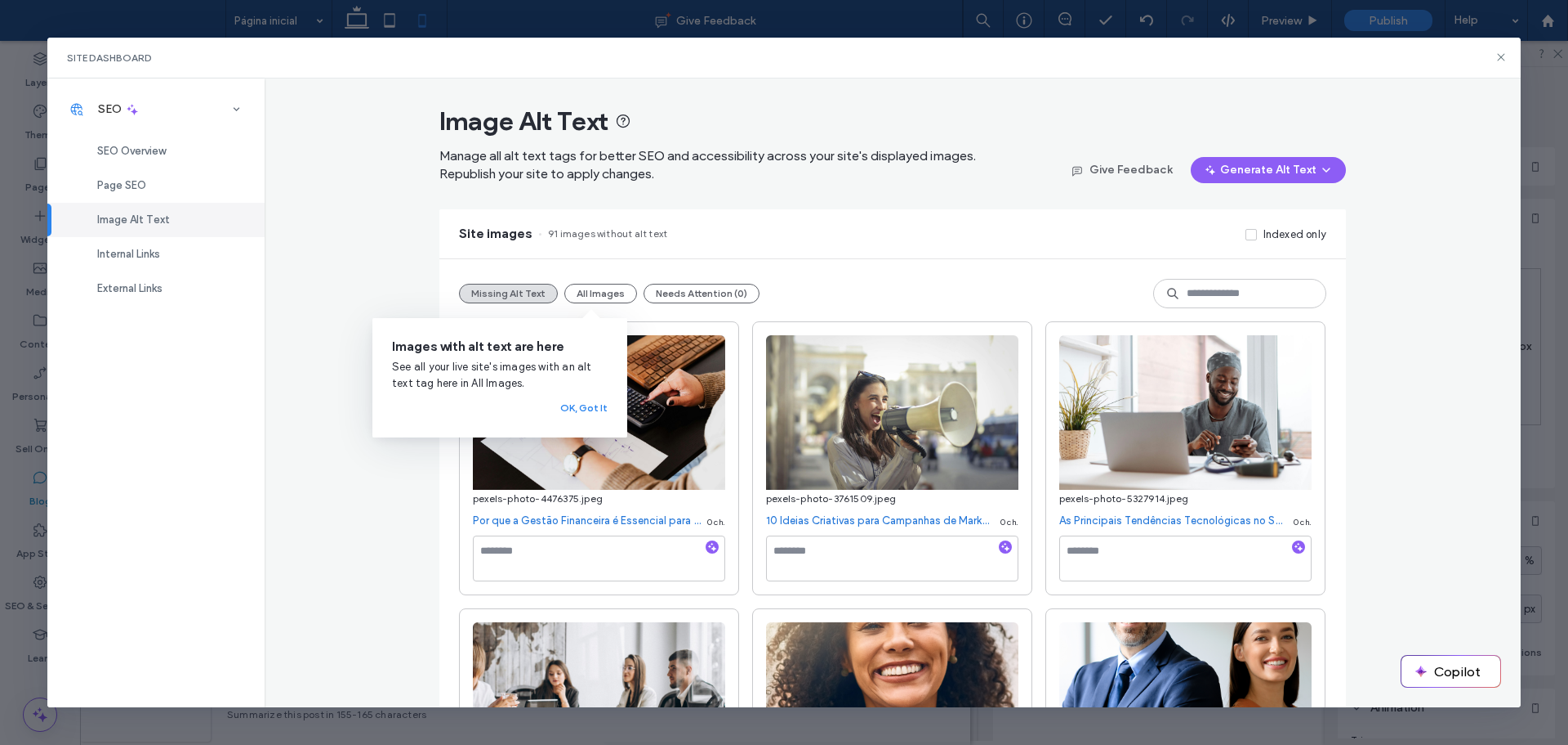
click at [988, 233] on div "Site images 91 images without alt text Indexed only" at bounding box center [892, 233] width 906 height 49
click at [589, 291] on button "All Images" at bounding box center [600, 293] width 72 height 19
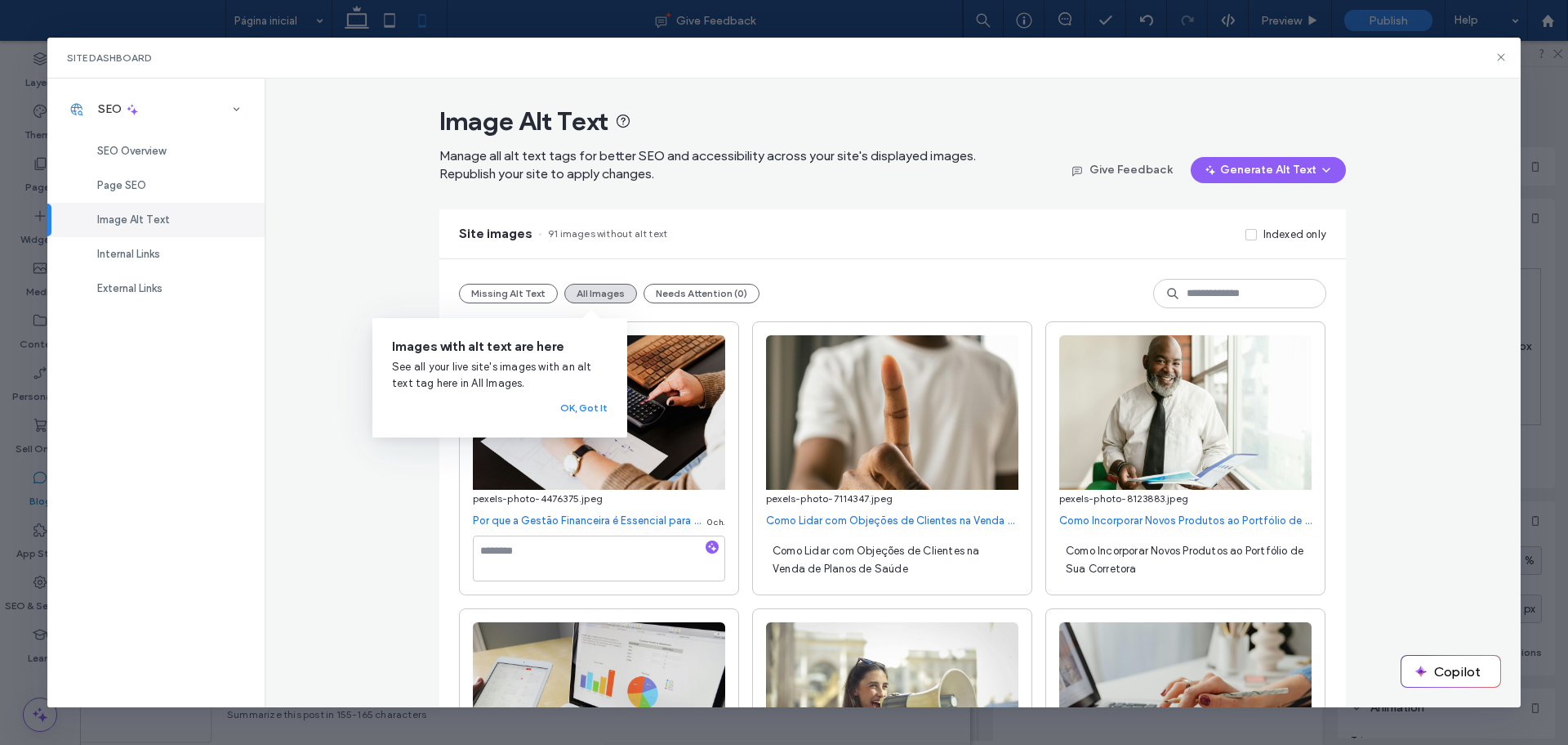
click at [588, 412] on button "OK, Got It" at bounding box center [584, 408] width 47 height 19
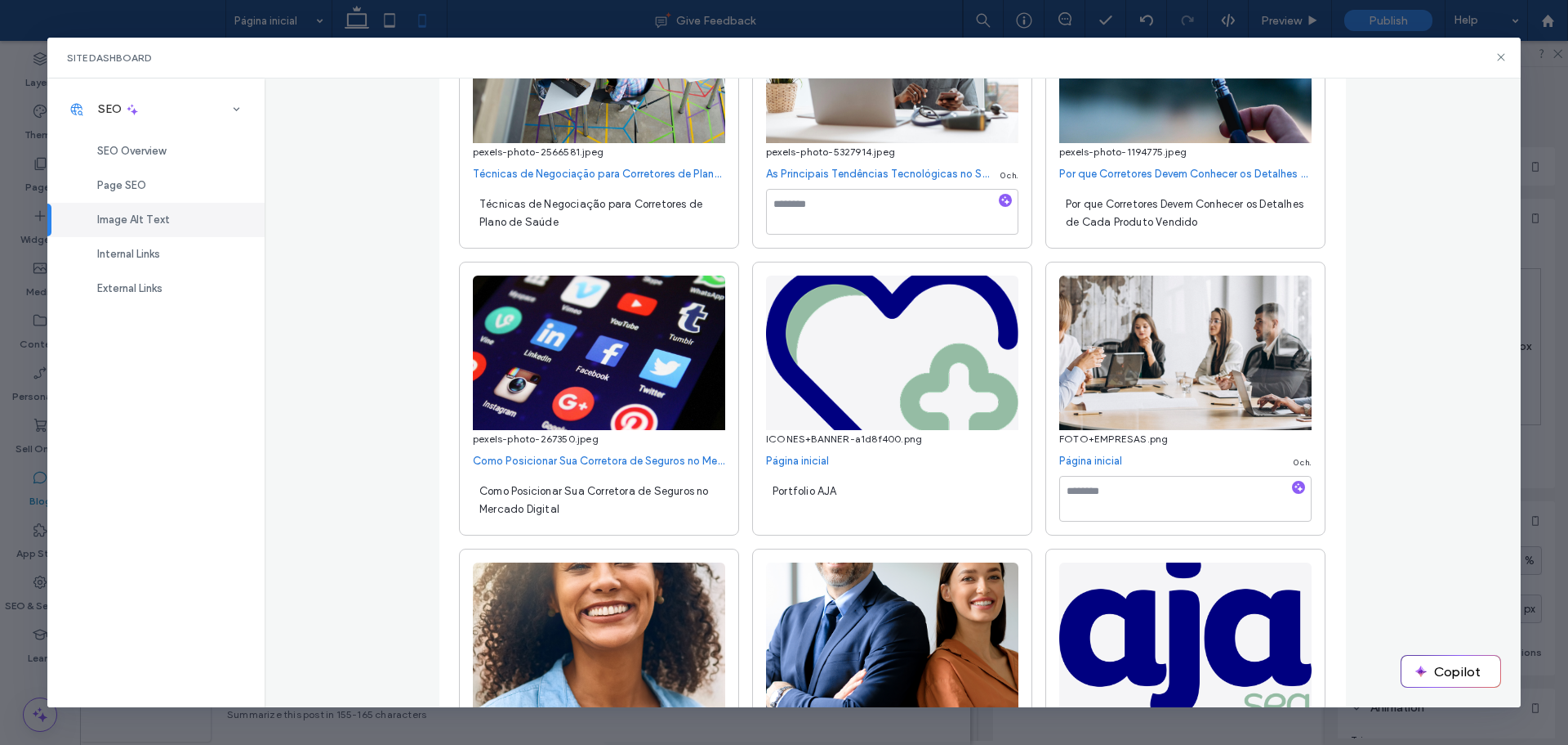
scroll to position [981, 0]
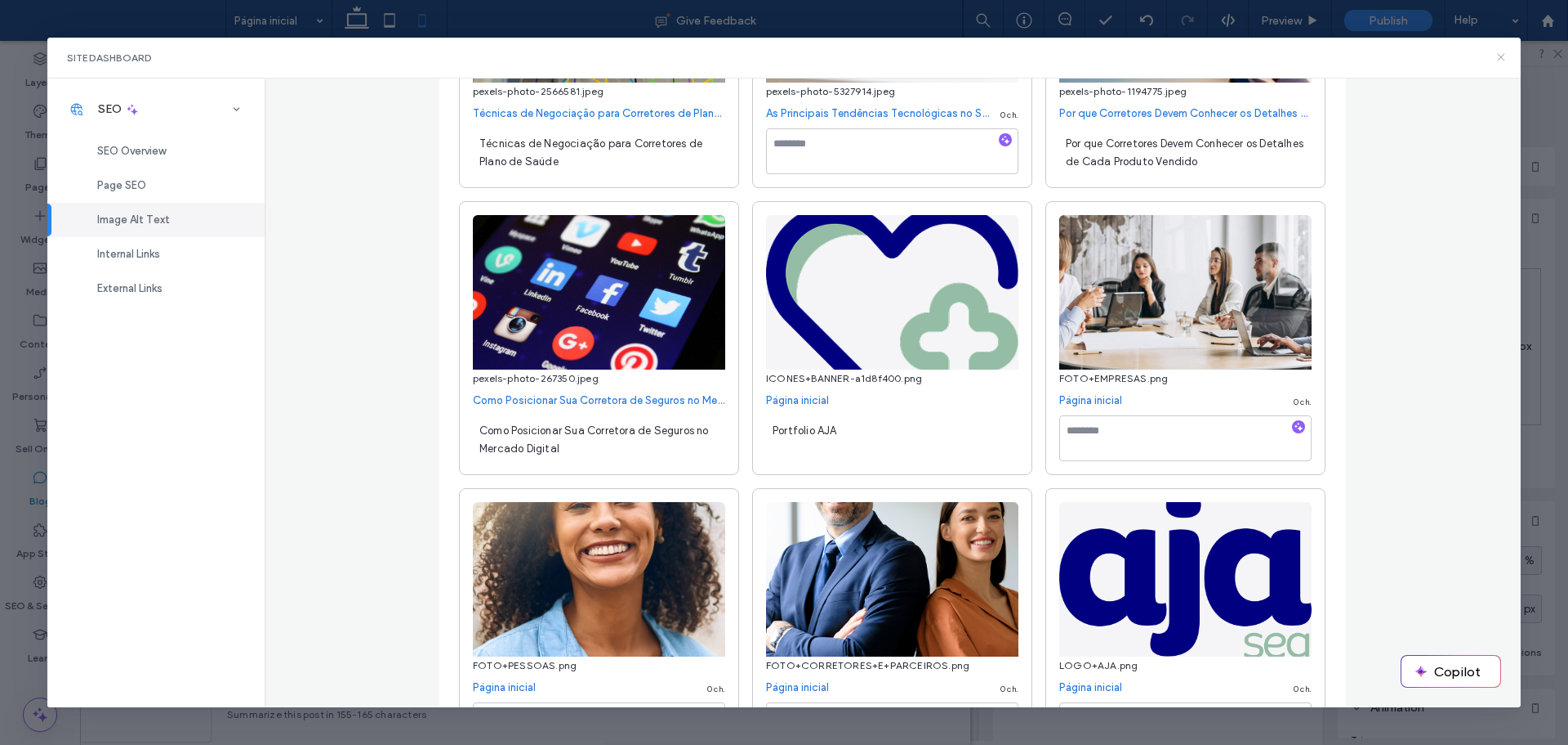
click at [1503, 57] on icon at bounding box center [1502, 58] width 13 height 13
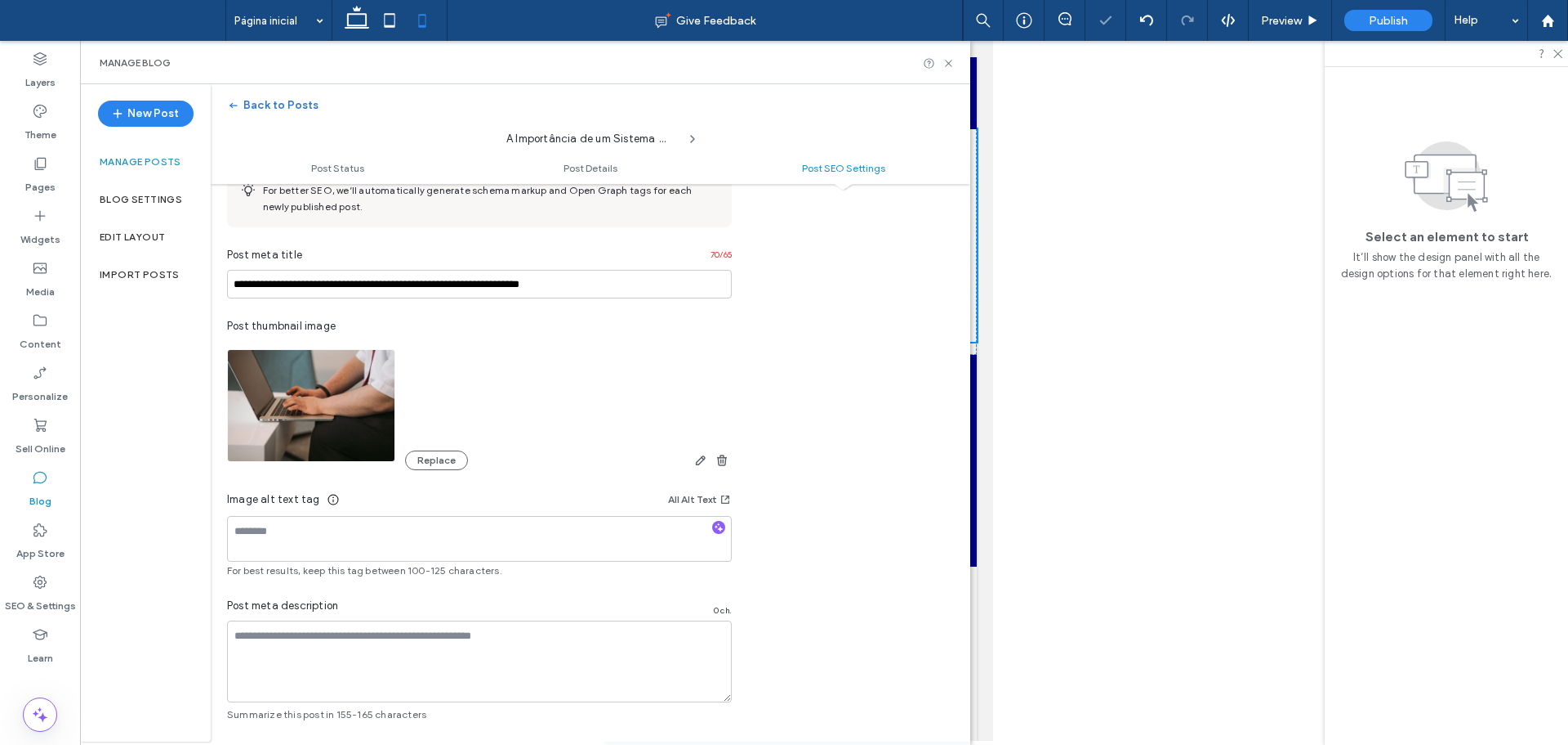
click at [260, 106] on button "Back to Posts" at bounding box center [273, 105] width 91 height 26
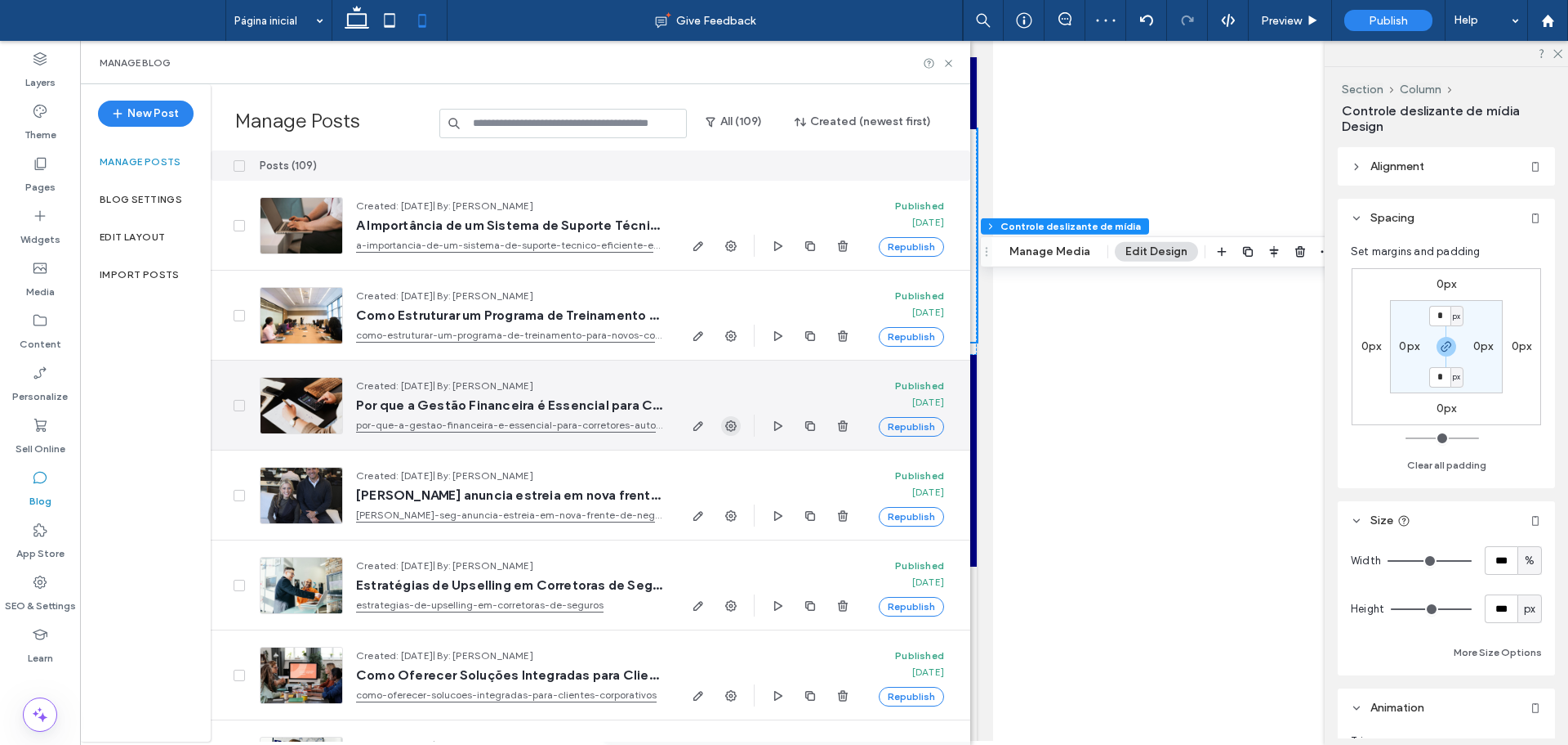
click at [734, 426] on icon "button" at bounding box center [731, 426] width 13 height 13
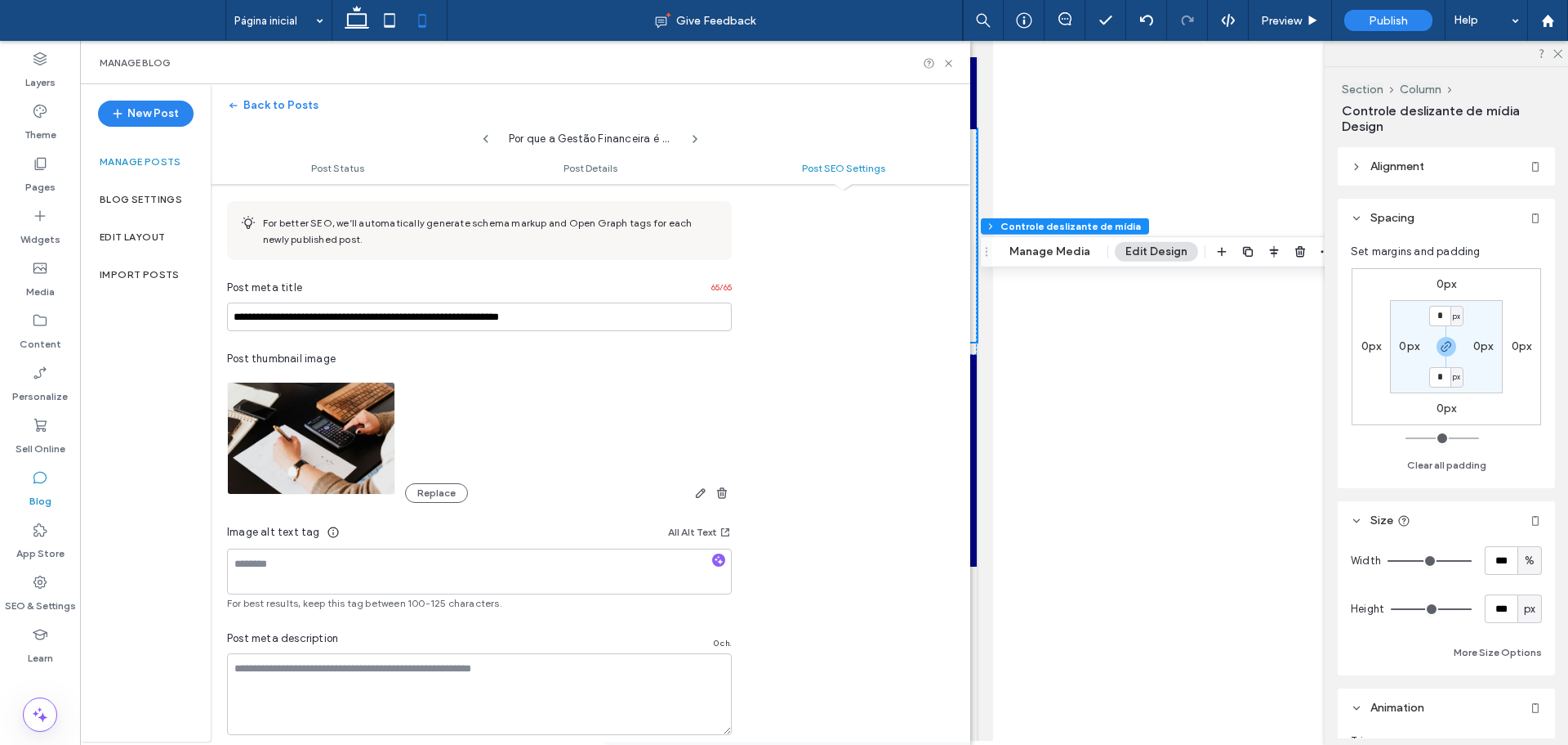
scroll to position [965, 0]
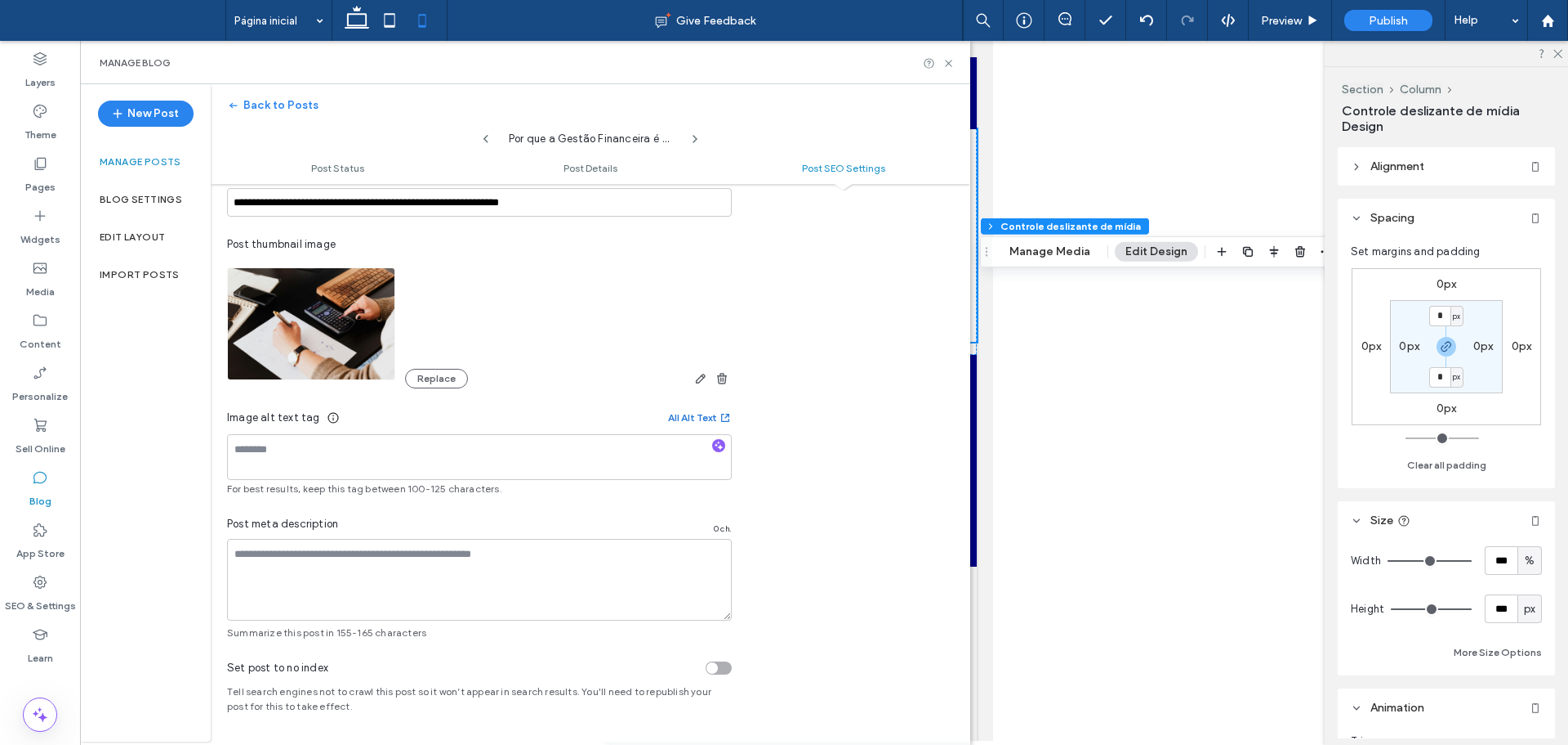
click at [702, 417] on button "All Alt Text" at bounding box center [700, 417] width 64 height 19
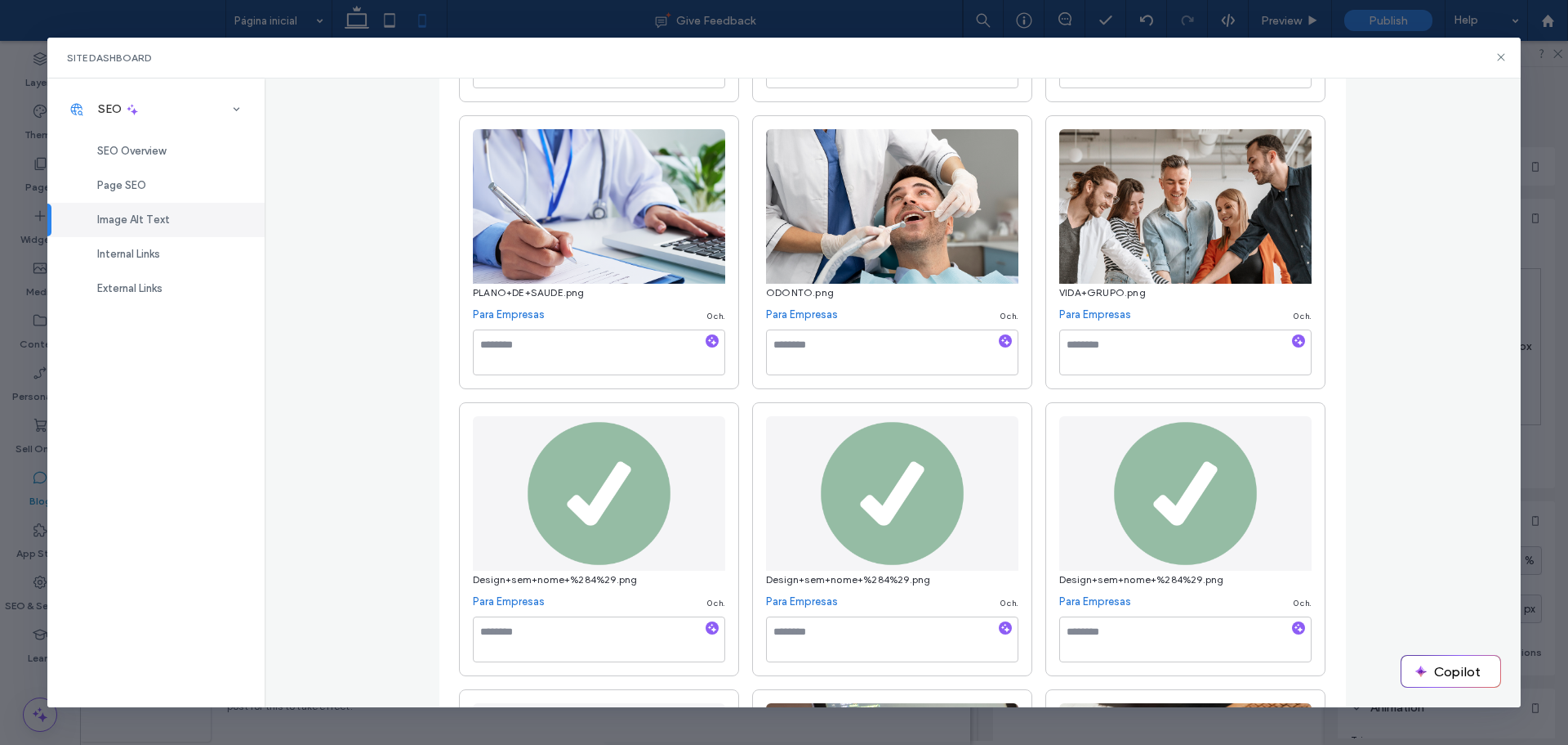
scroll to position [5394, 0]
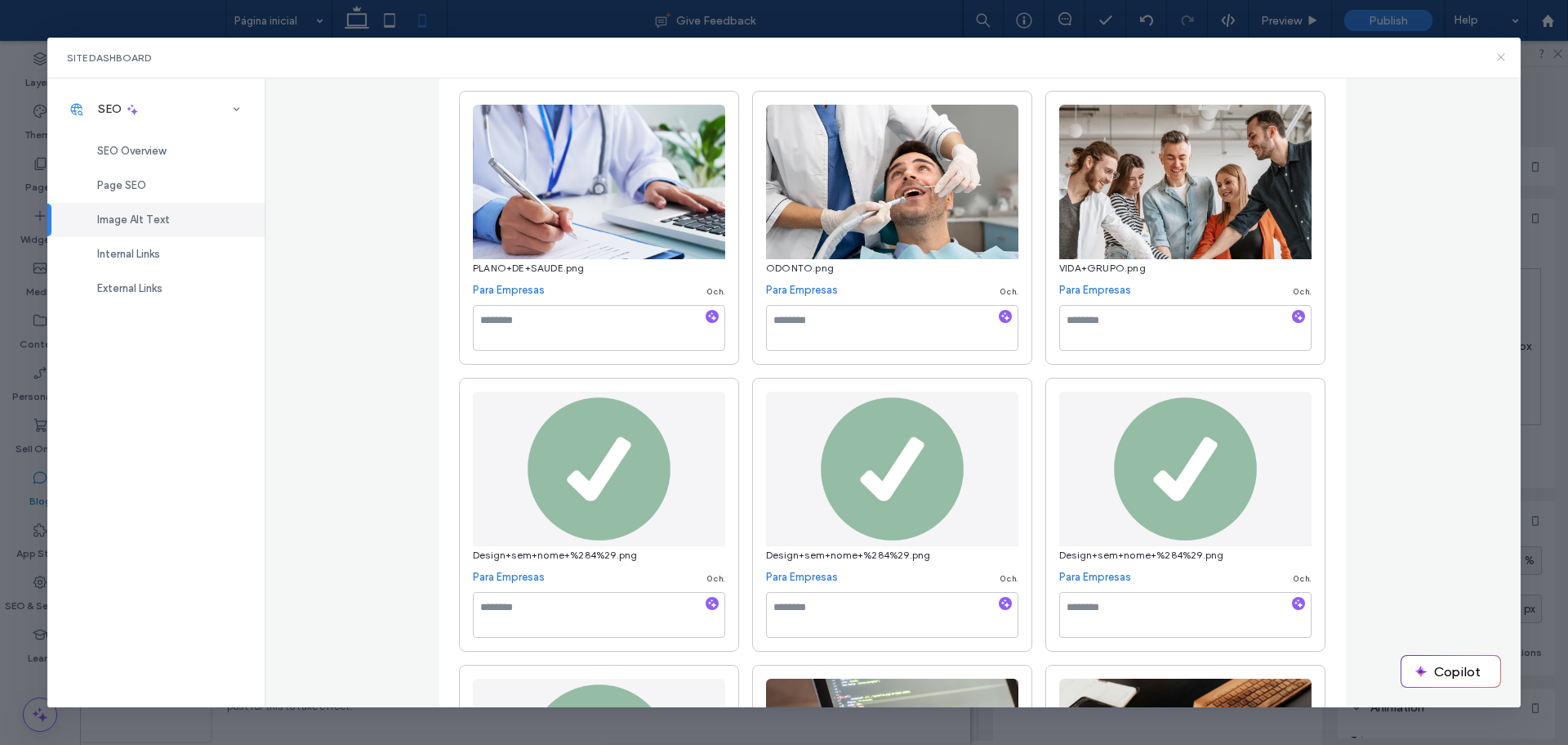
click at [1506, 60] on icon at bounding box center [1502, 58] width 13 height 13
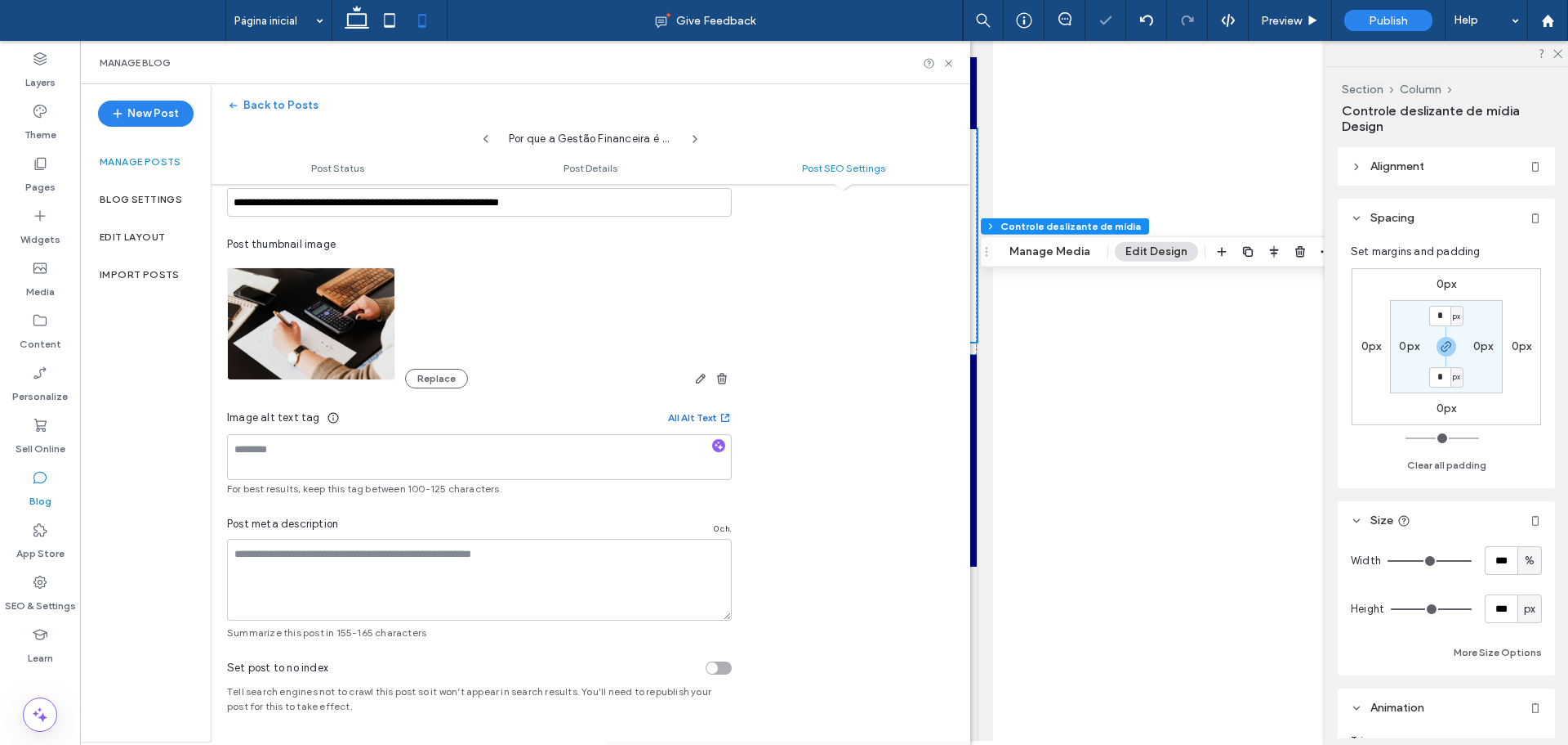
click at [692, 411] on button "All Alt Text" at bounding box center [700, 417] width 64 height 19
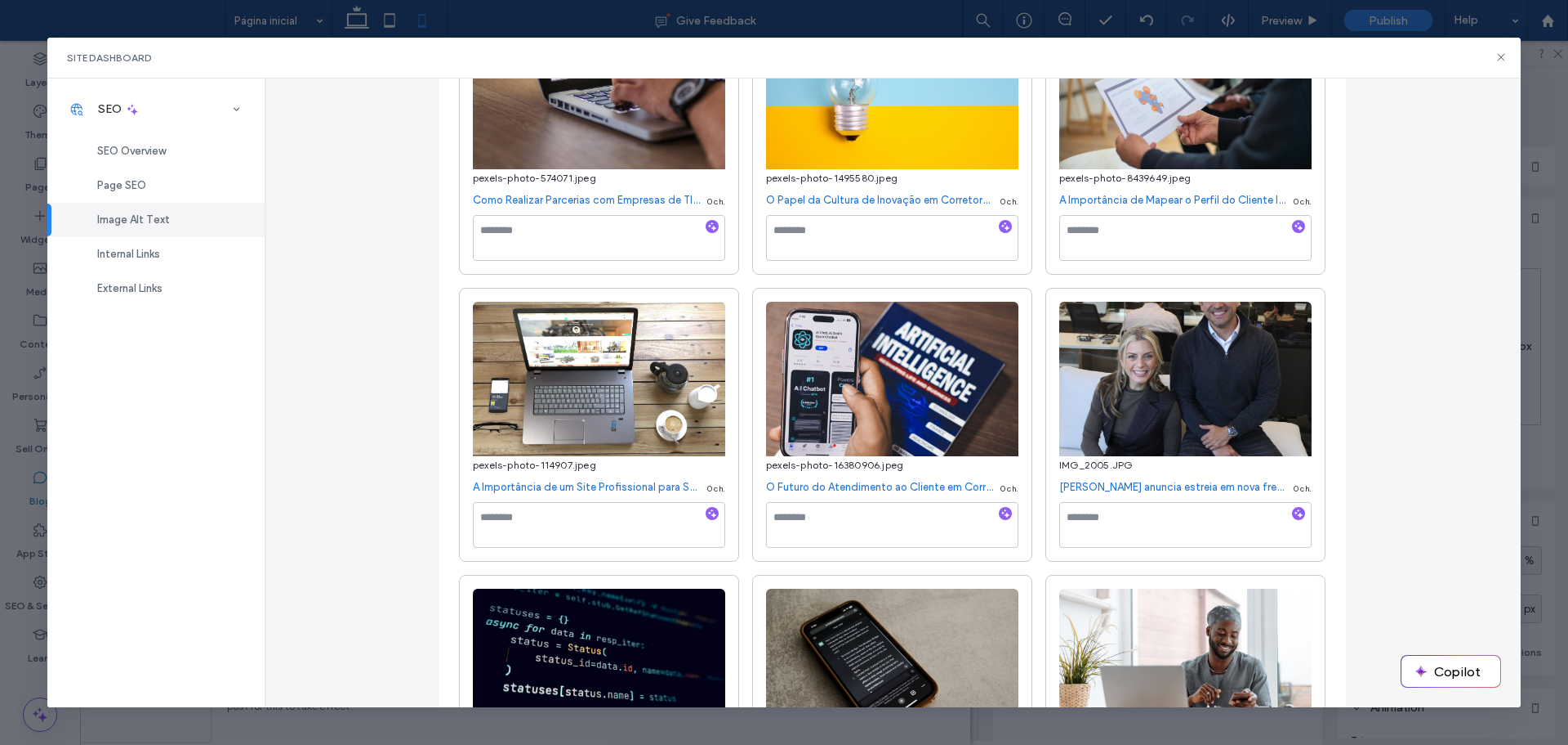
scroll to position [2043, 0]
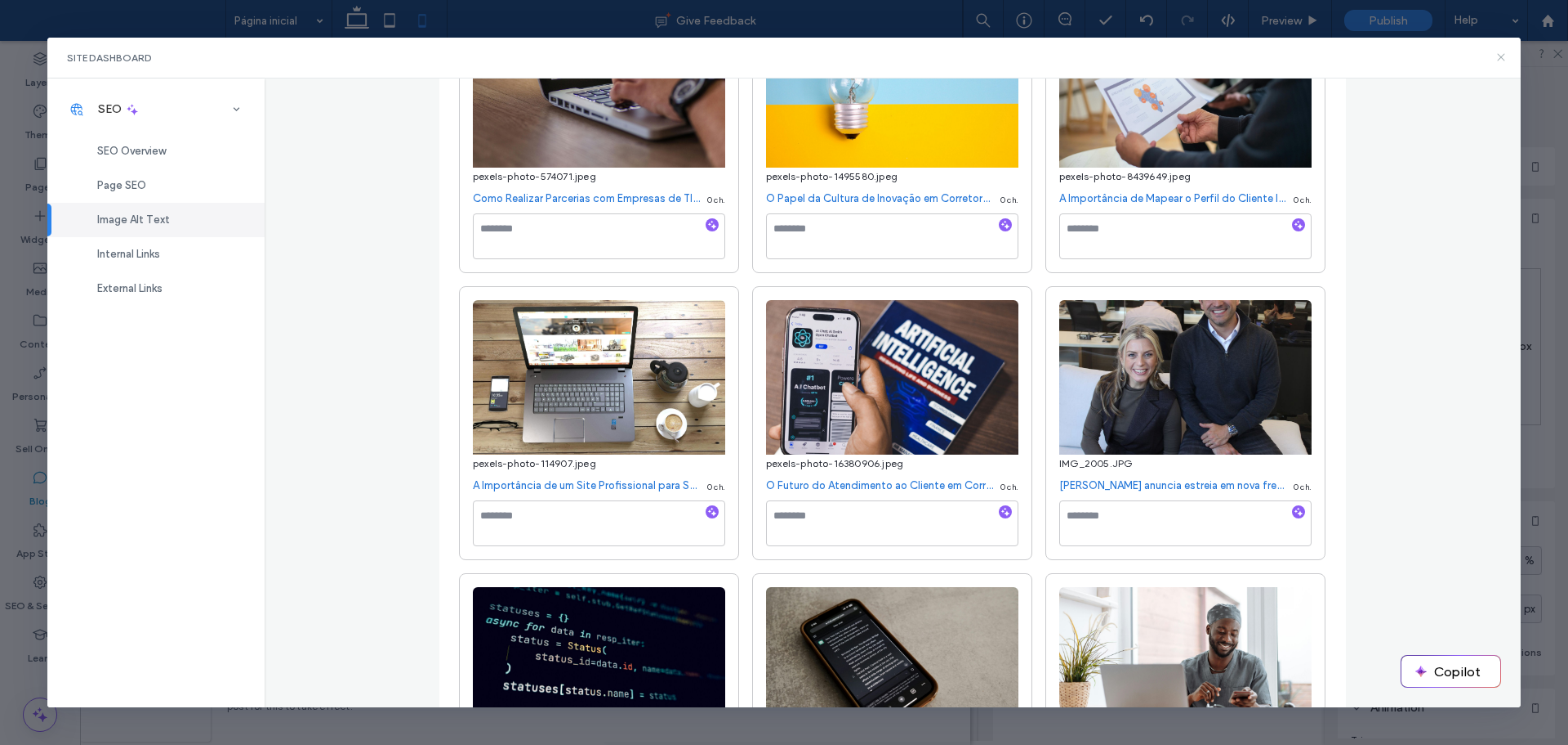
click at [1504, 52] on icon at bounding box center [1502, 58] width 13 height 13
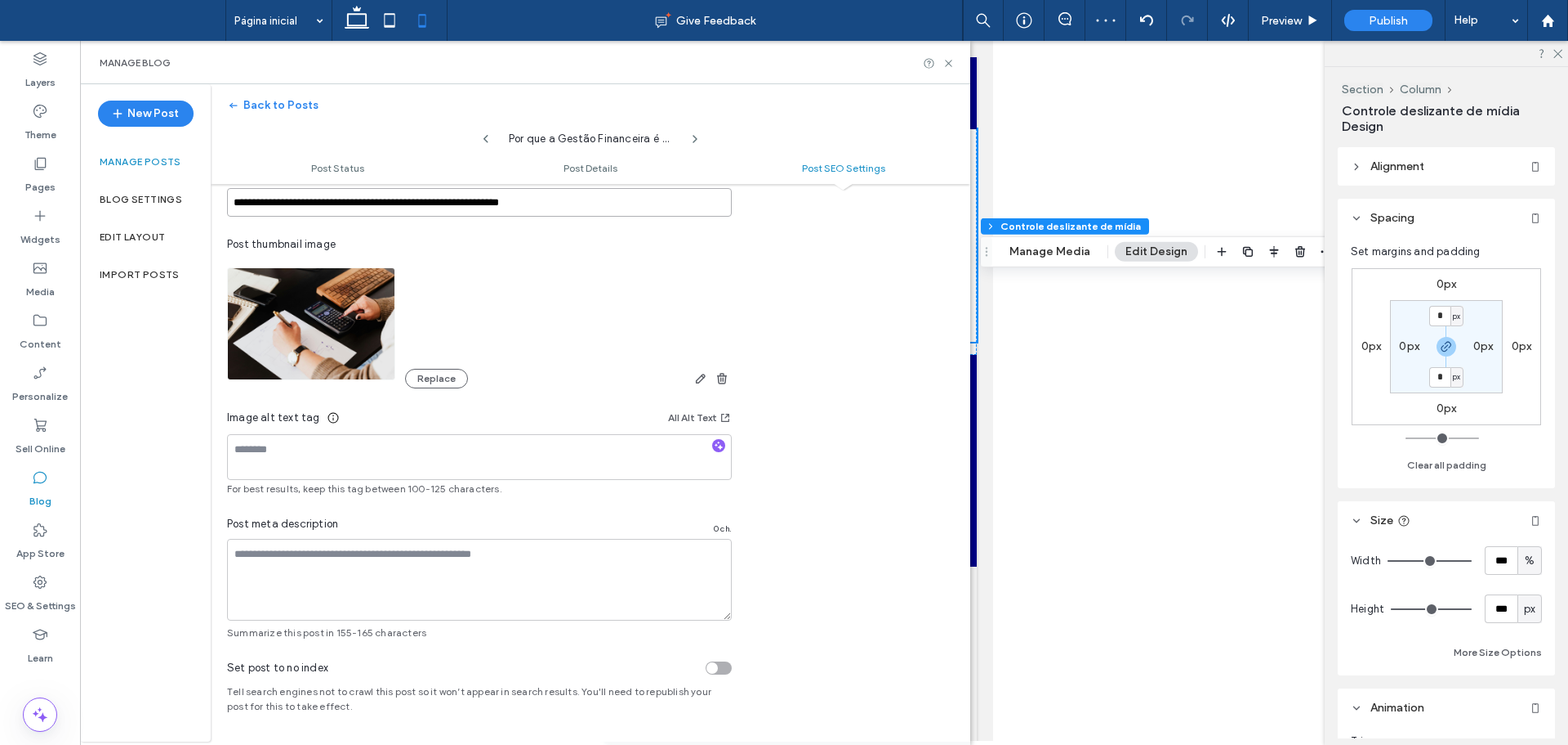
drag, startPoint x: 328, startPoint y: 332, endPoint x: 274, endPoint y: 198, distance: 144.5
click at [278, 197] on input "**********" at bounding box center [480, 202] width 505 height 29
drag, startPoint x: 271, startPoint y: 201, endPoint x: 207, endPoint y: 222, distance: 67.4
click at [191, 203] on div "**********" at bounding box center [525, 412] width 890 height 657
click at [683, 415] on div "**********" at bounding box center [480, 335] width 537 height 609
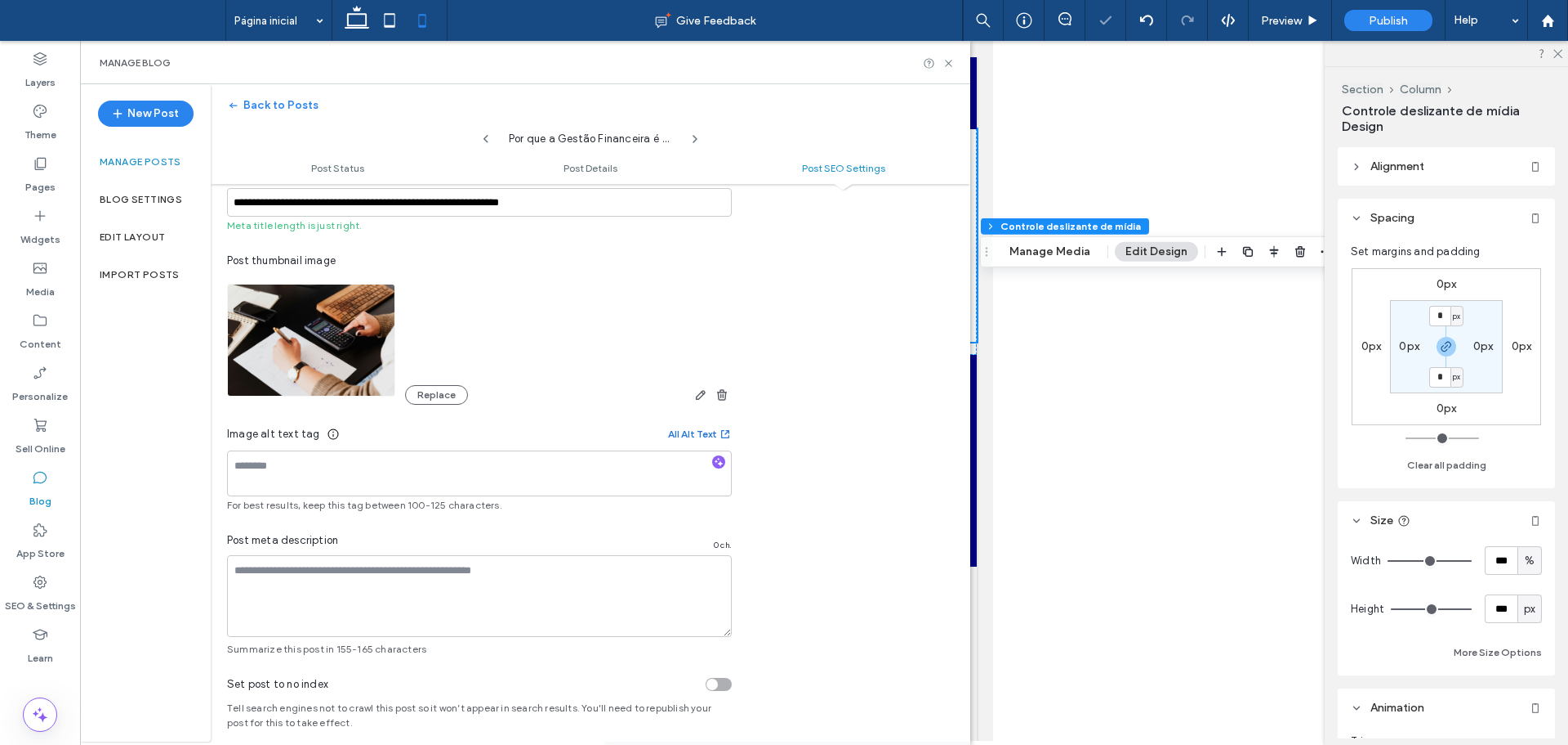
click at [684, 442] on button "All Alt Text" at bounding box center [700, 434] width 64 height 19
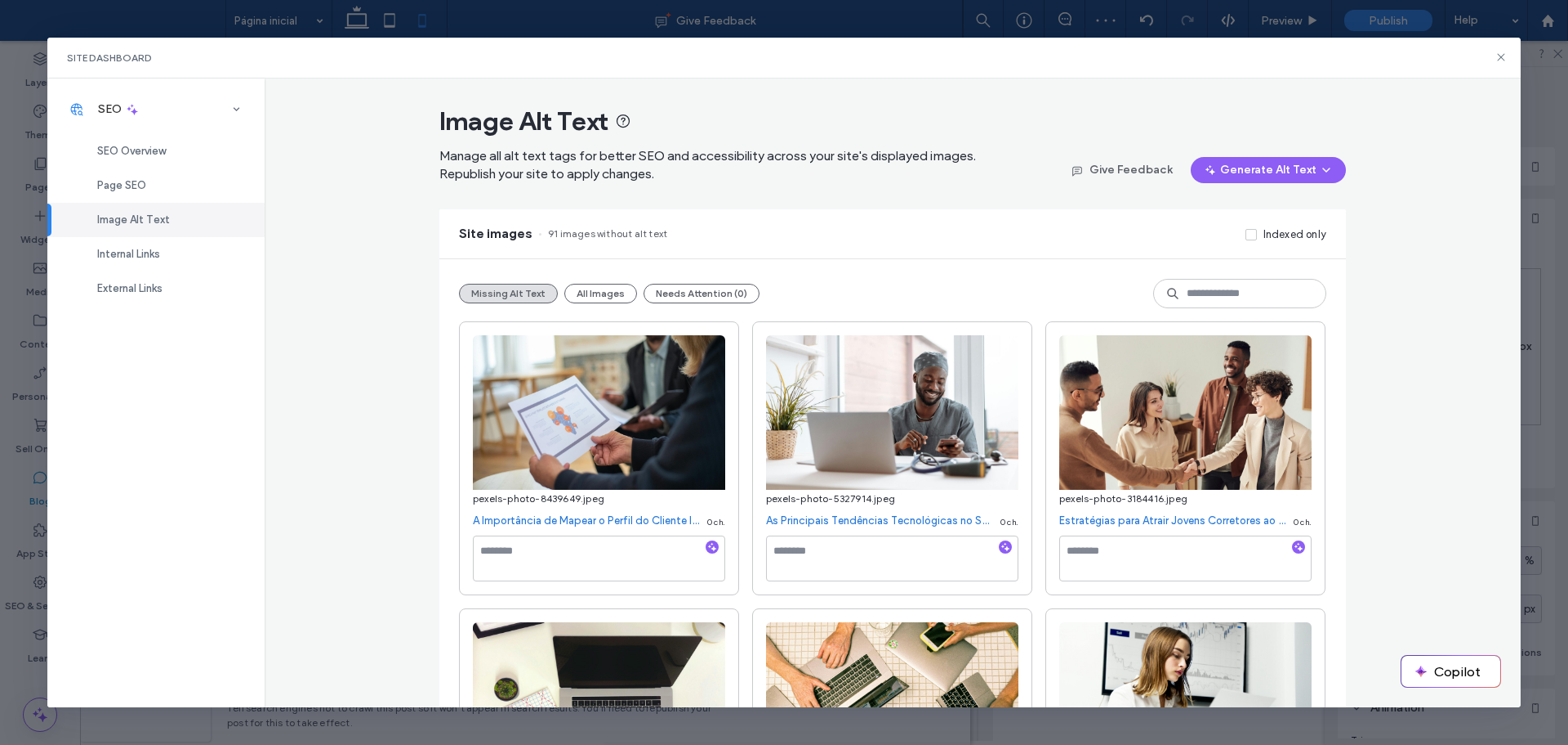
click at [388, 426] on div "Image Alt Text Manage all alt text tags for better SEO and accessibility across…" at bounding box center [893, 392] width 1257 height 629
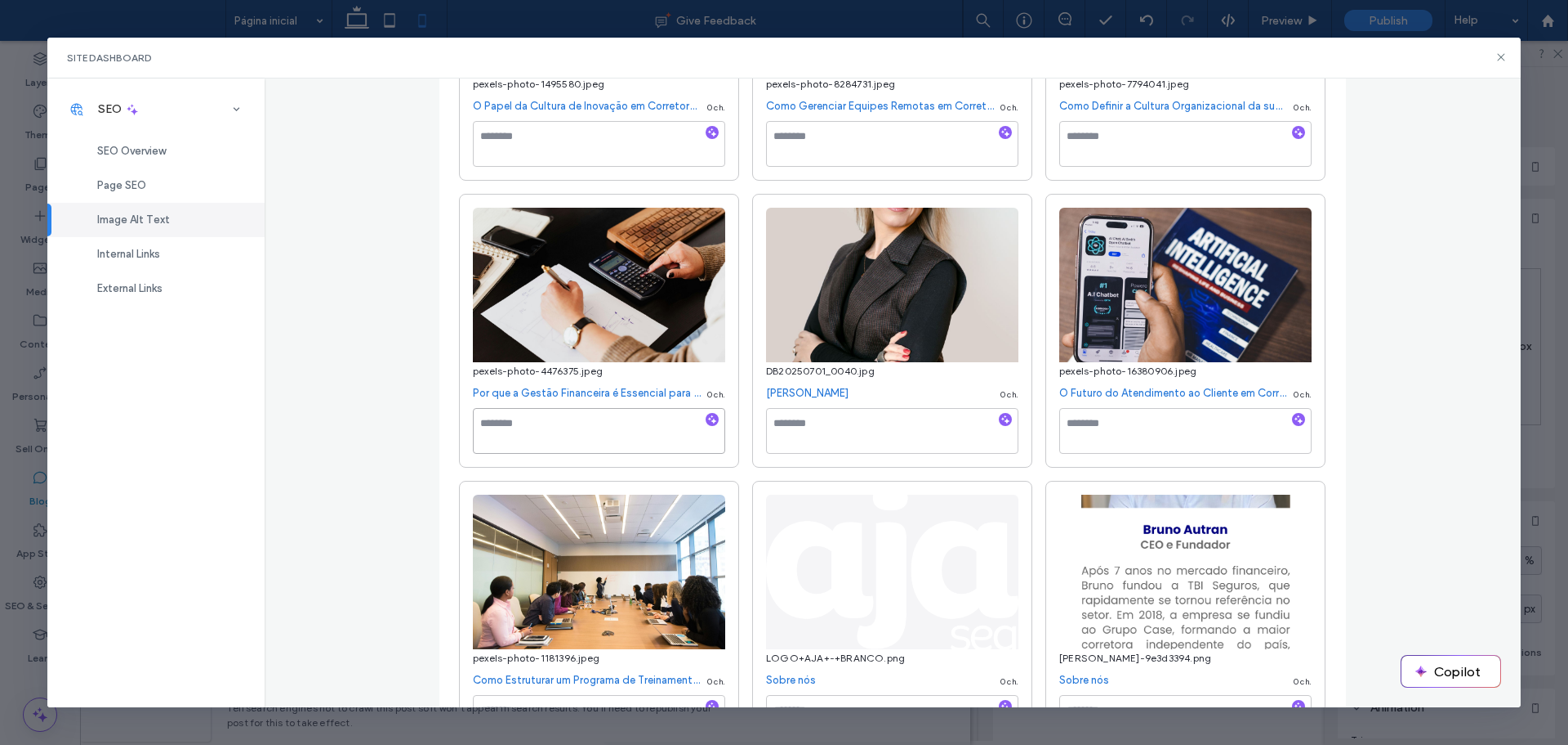
click at [551, 444] on textarea at bounding box center [599, 430] width 252 height 45
type textarea "**********"
click at [1462, 384] on div "Image Alt Text Manage all alt text tags for better SEO and accessibility across…" at bounding box center [893, 392] width 1257 height 629
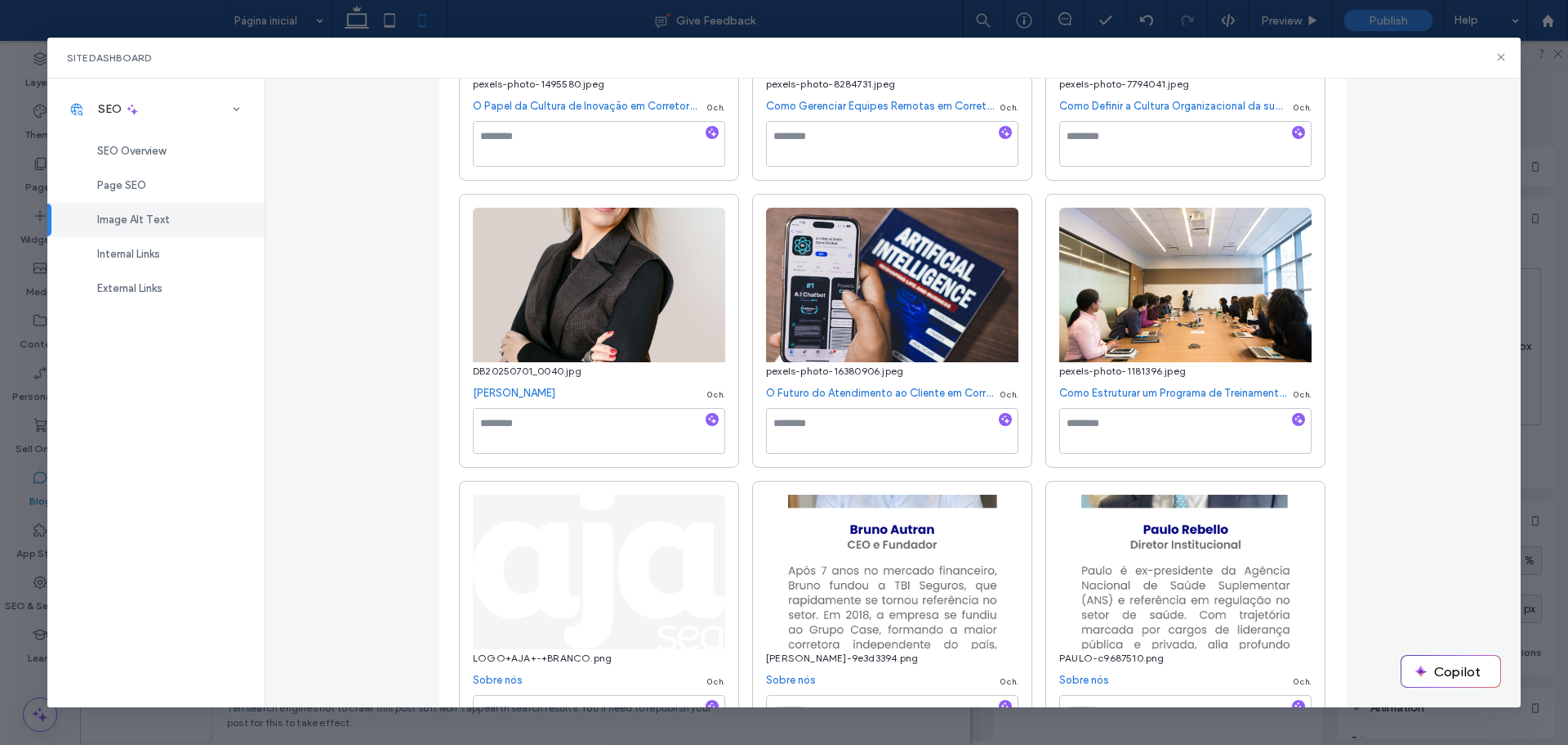
scroll to position [743, 0]
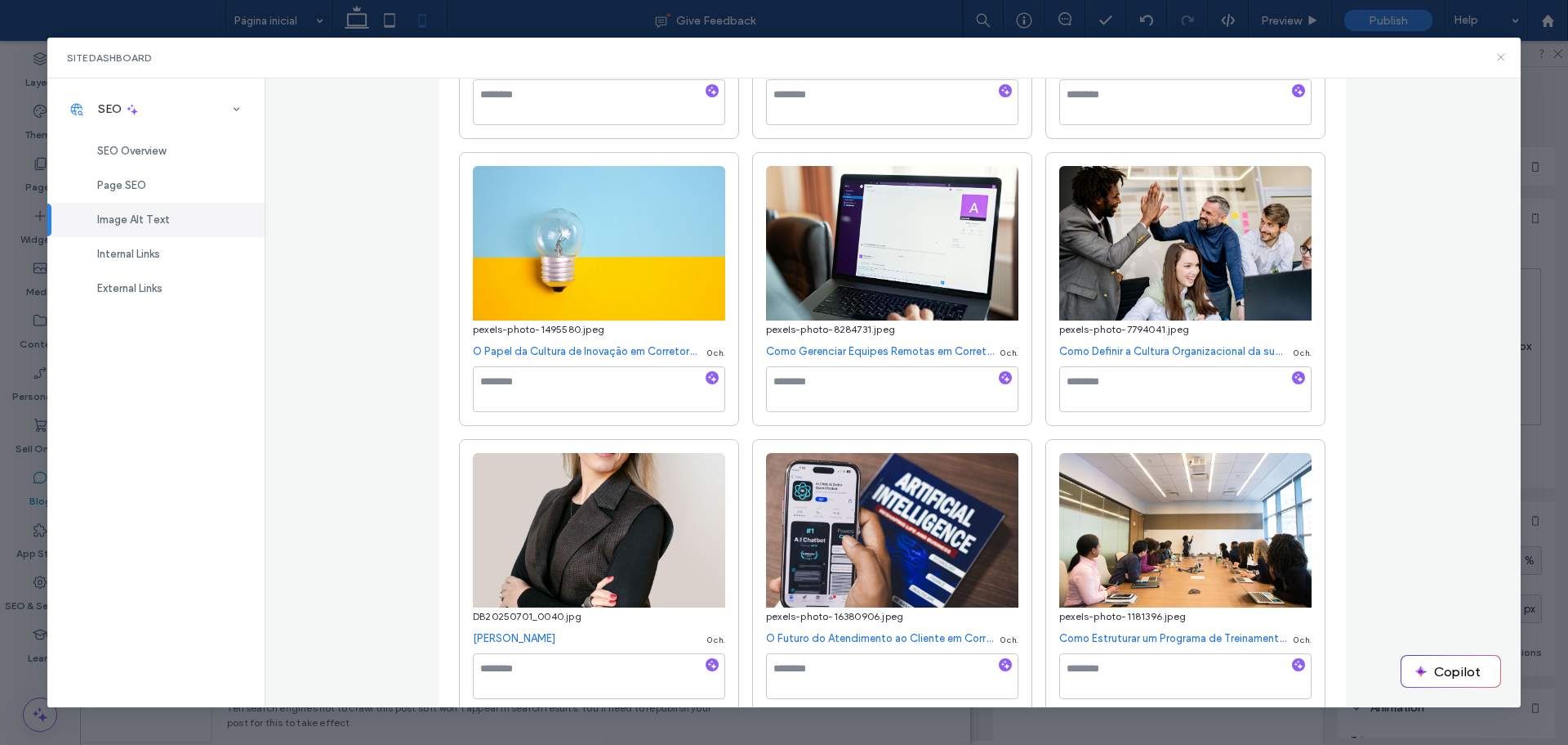
click at [1496, 56] on icon at bounding box center [1502, 58] width 13 height 13
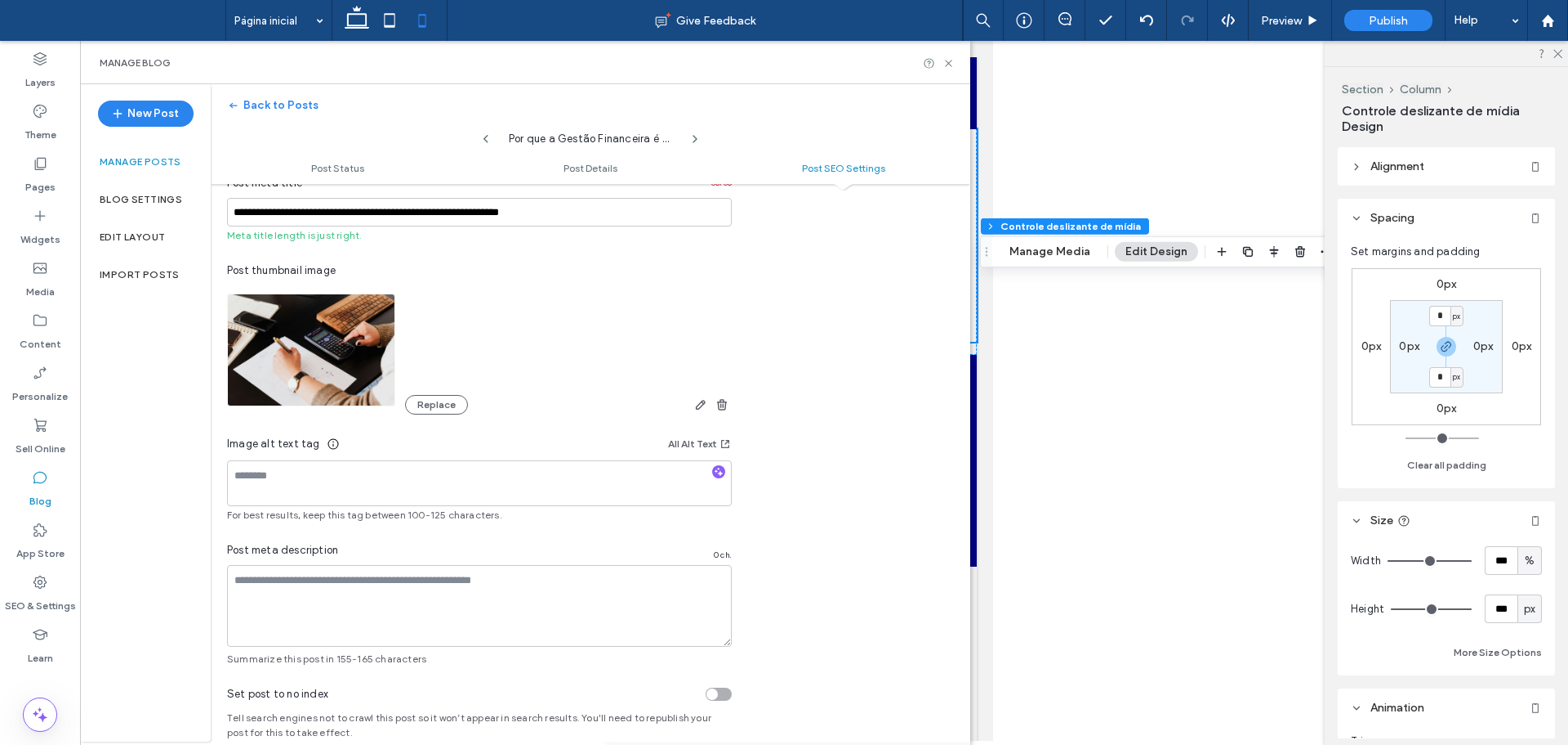
scroll to position [899, 0]
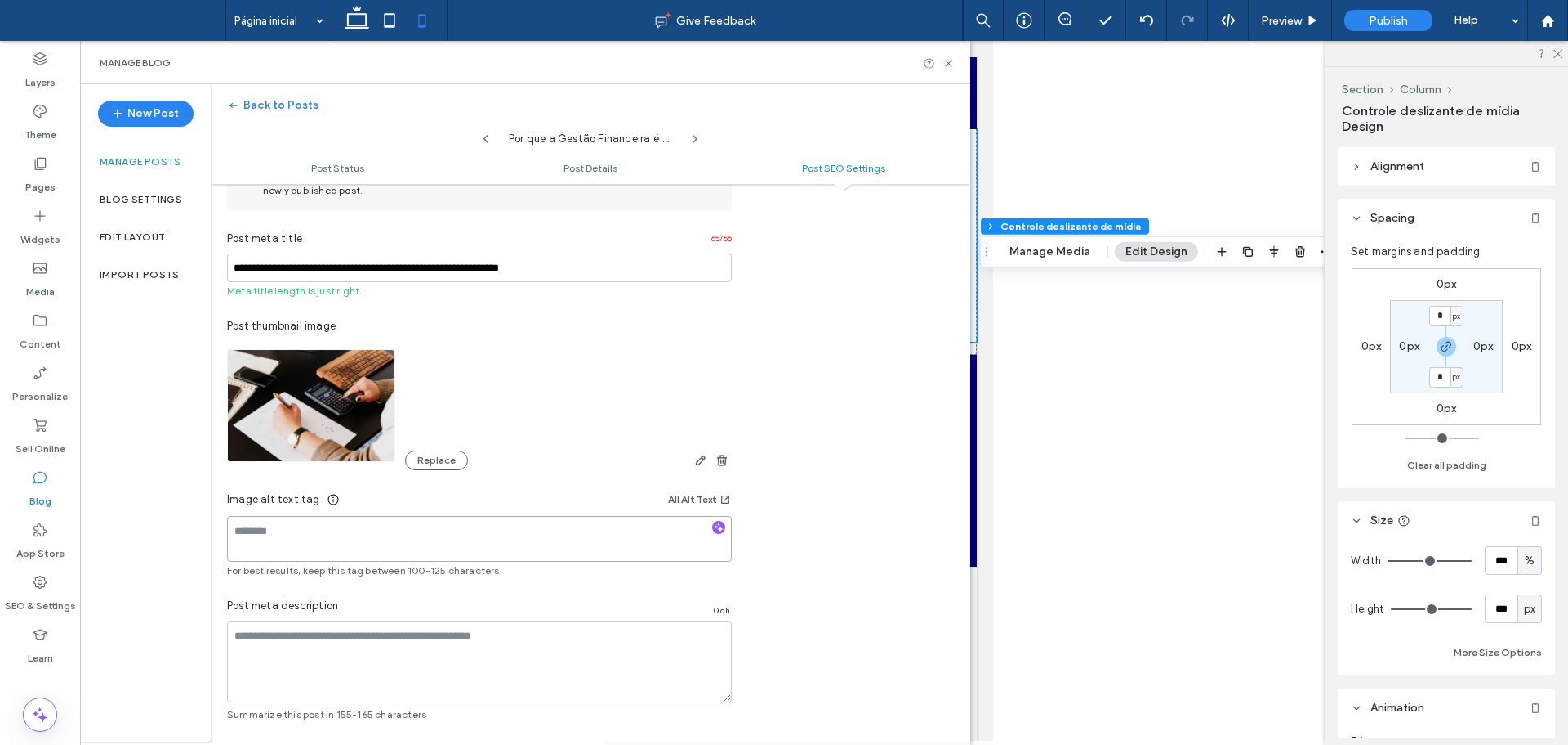
click at [273, 527] on textarea at bounding box center [480, 538] width 505 height 45
drag, startPoint x: 622, startPoint y: 539, endPoint x: 713, endPoint y: 514, distance: 94.4
click at [624, 527] on textarea at bounding box center [480, 538] width 505 height 45
click at [705, 500] on button "All Alt Text" at bounding box center [700, 499] width 64 height 19
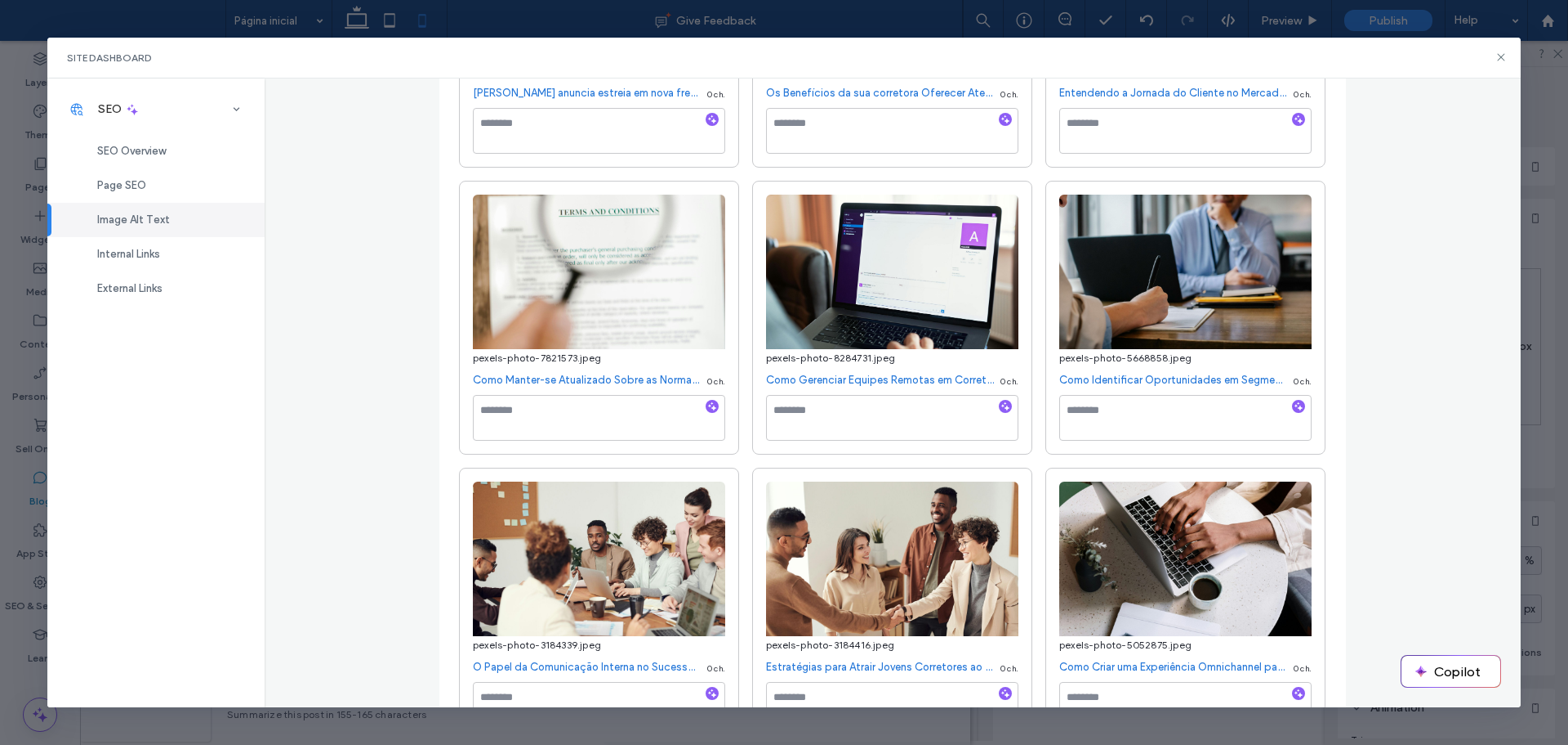
scroll to position [1063, 0]
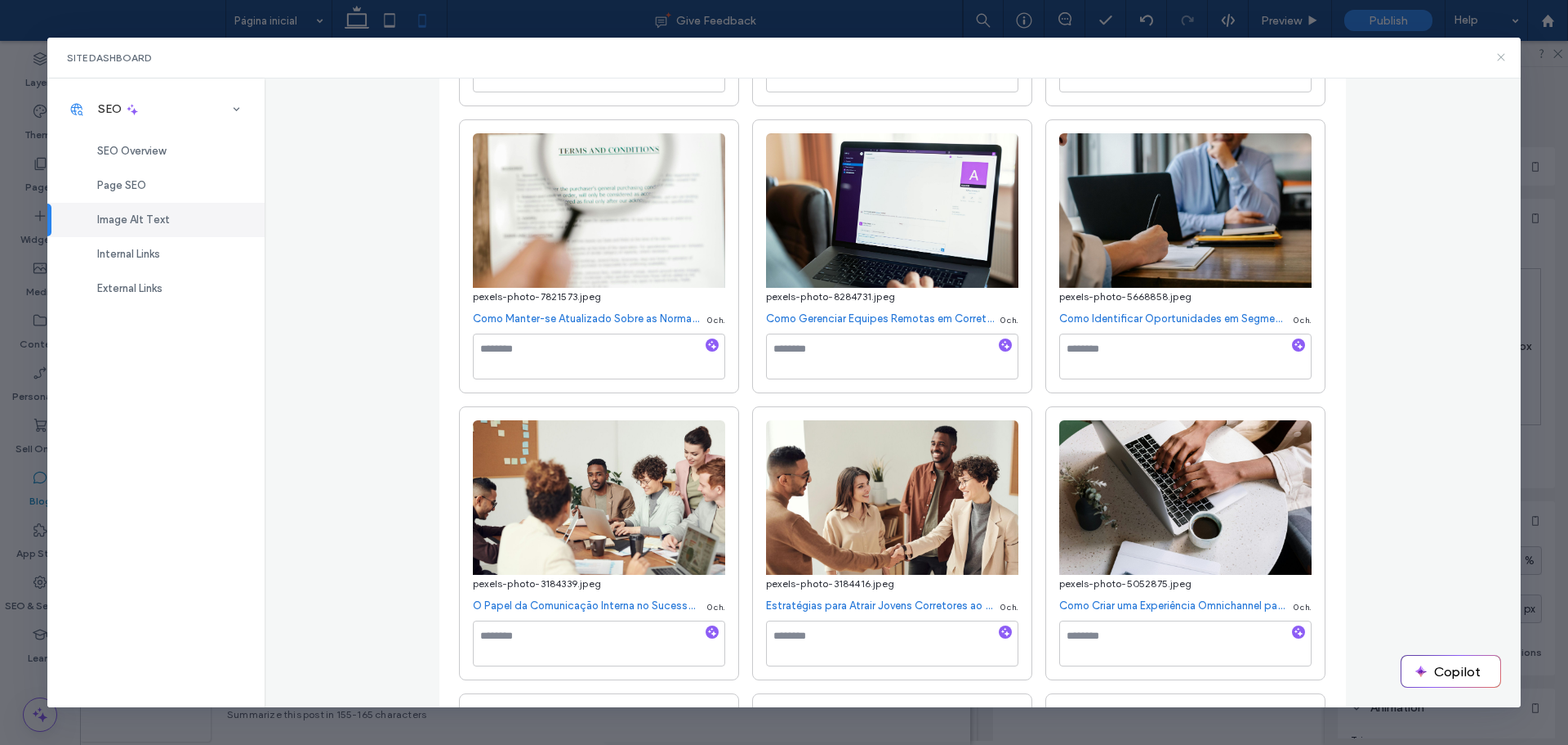
click at [1500, 61] on icon at bounding box center [1502, 58] width 13 height 13
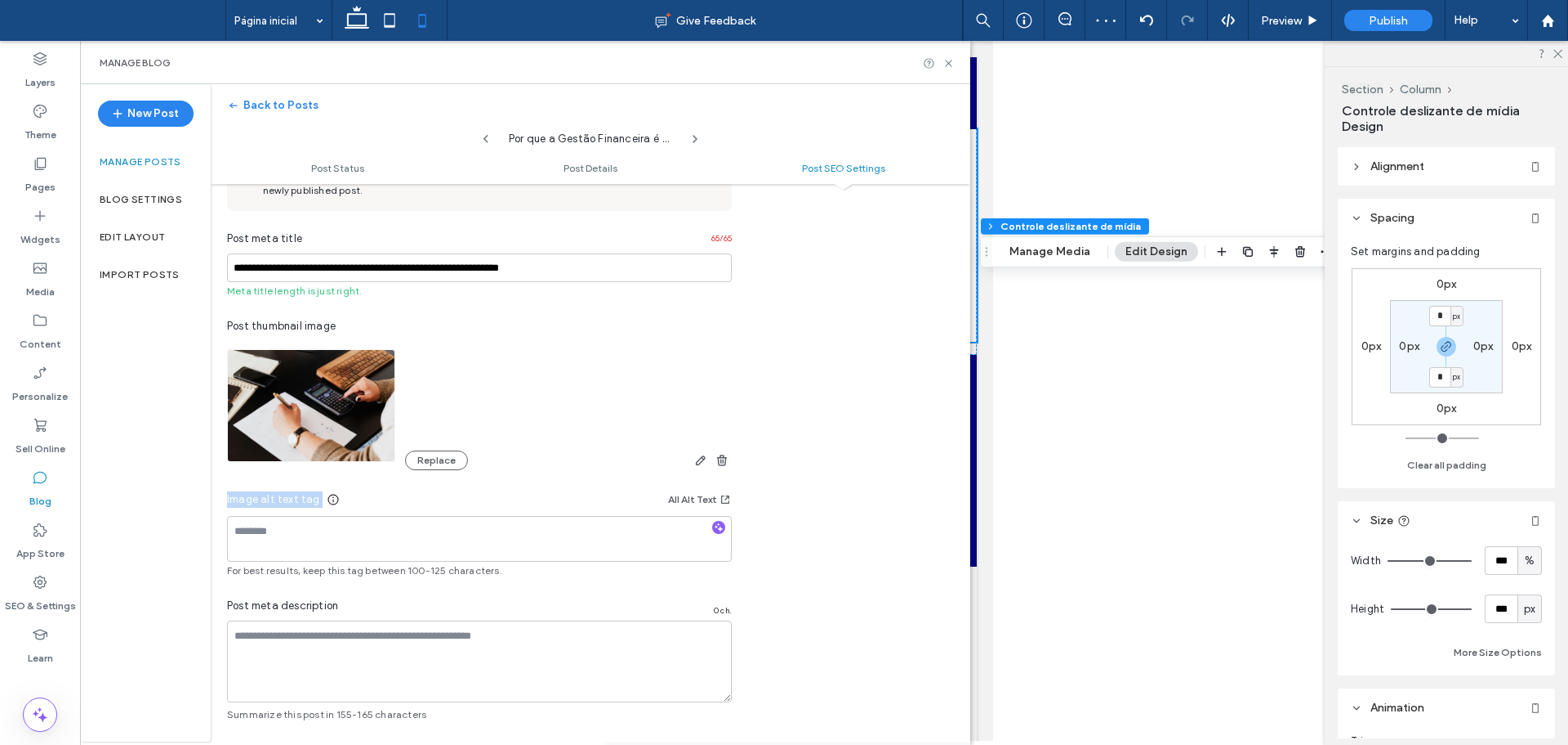
drag, startPoint x: 678, startPoint y: 482, endPoint x: 773, endPoint y: 509, distance: 98.8
click at [773, 509] on div "**********" at bounding box center [590, 409] width 760 height 625
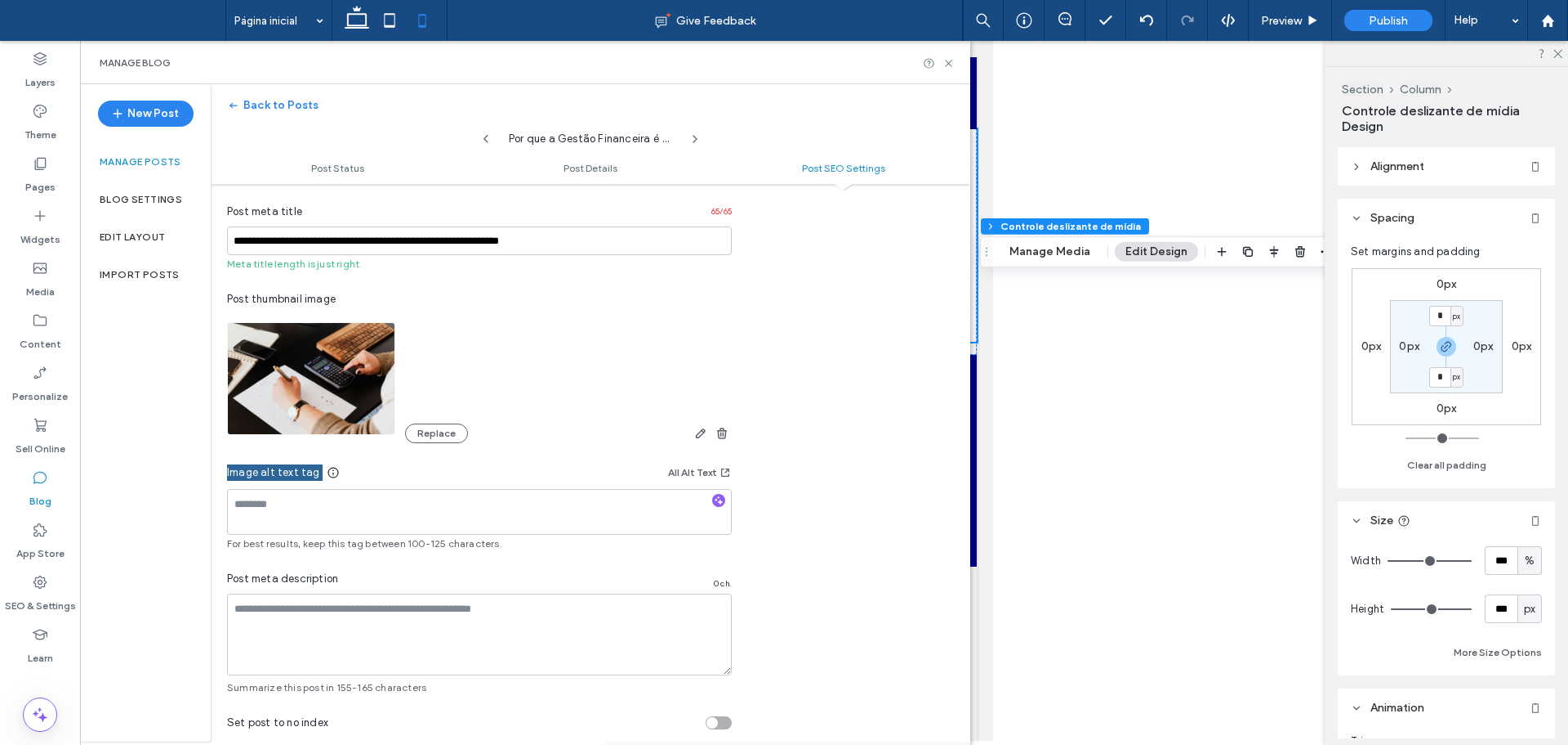
scroll to position [981, 0]
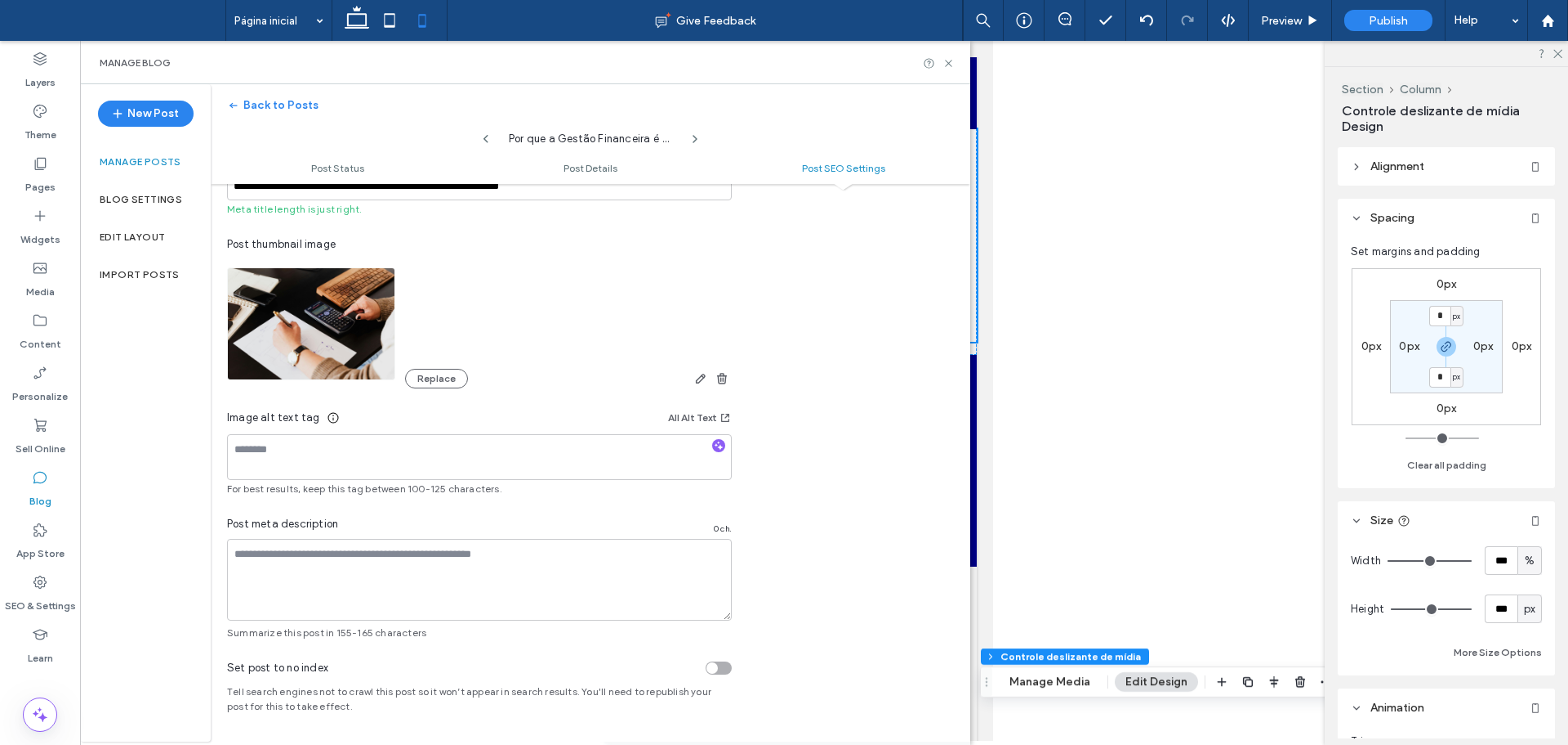
click at [1019, 442] on div at bounding box center [823, 390] width 1488 height 700
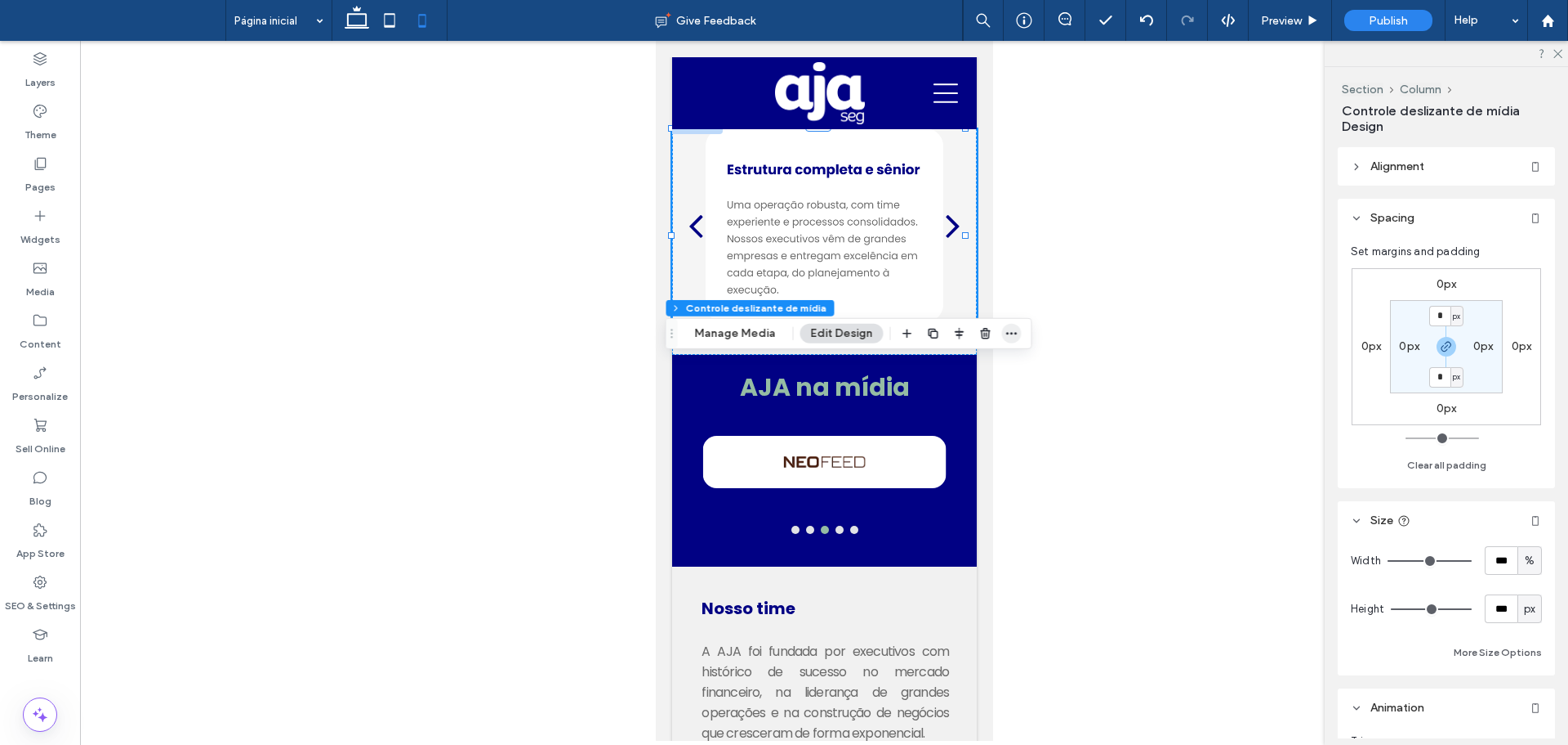
click at [1003, 339] on span "button" at bounding box center [1012, 333] width 19 height 19
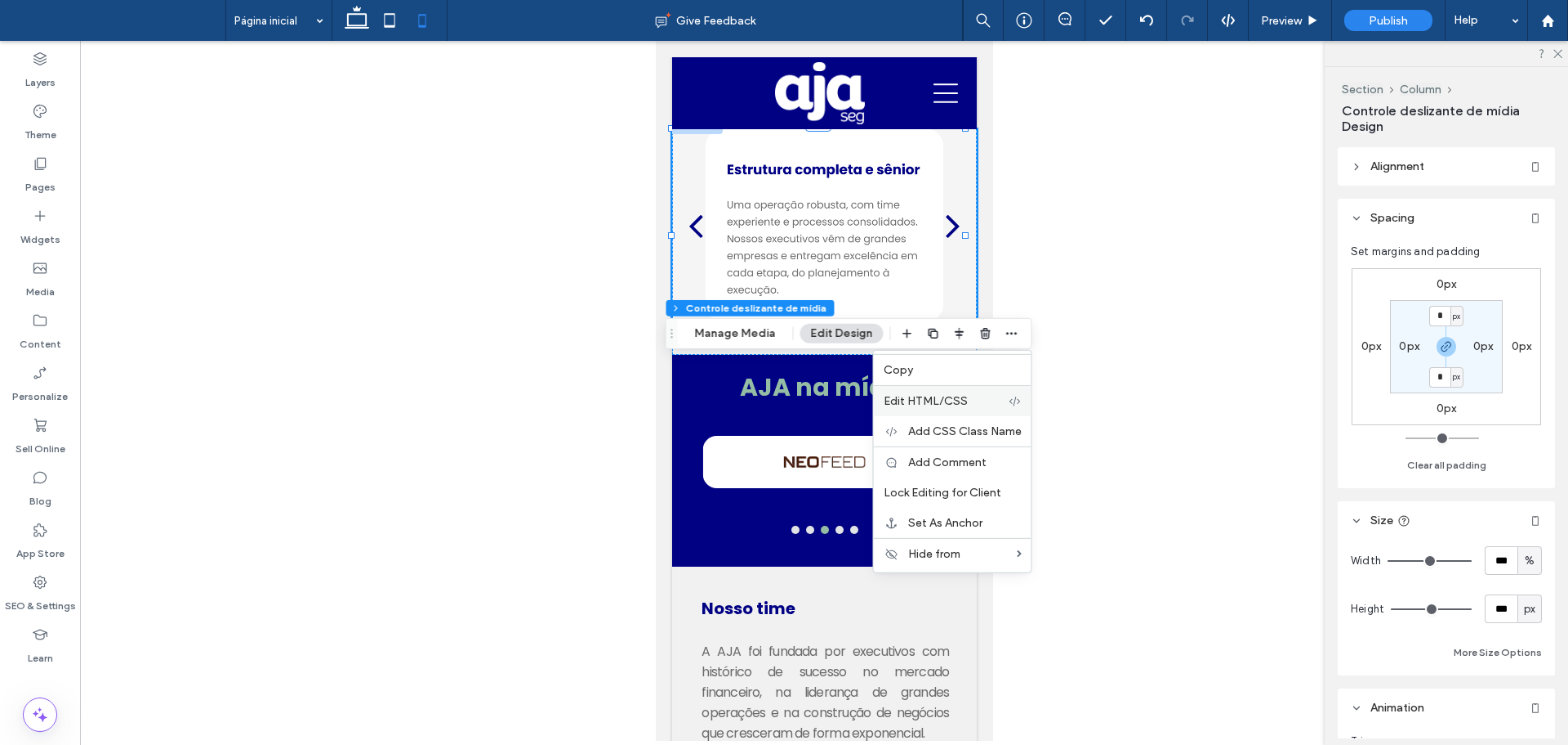
click at [957, 404] on span "Edit HTML/CSS" at bounding box center [926, 401] width 84 height 13
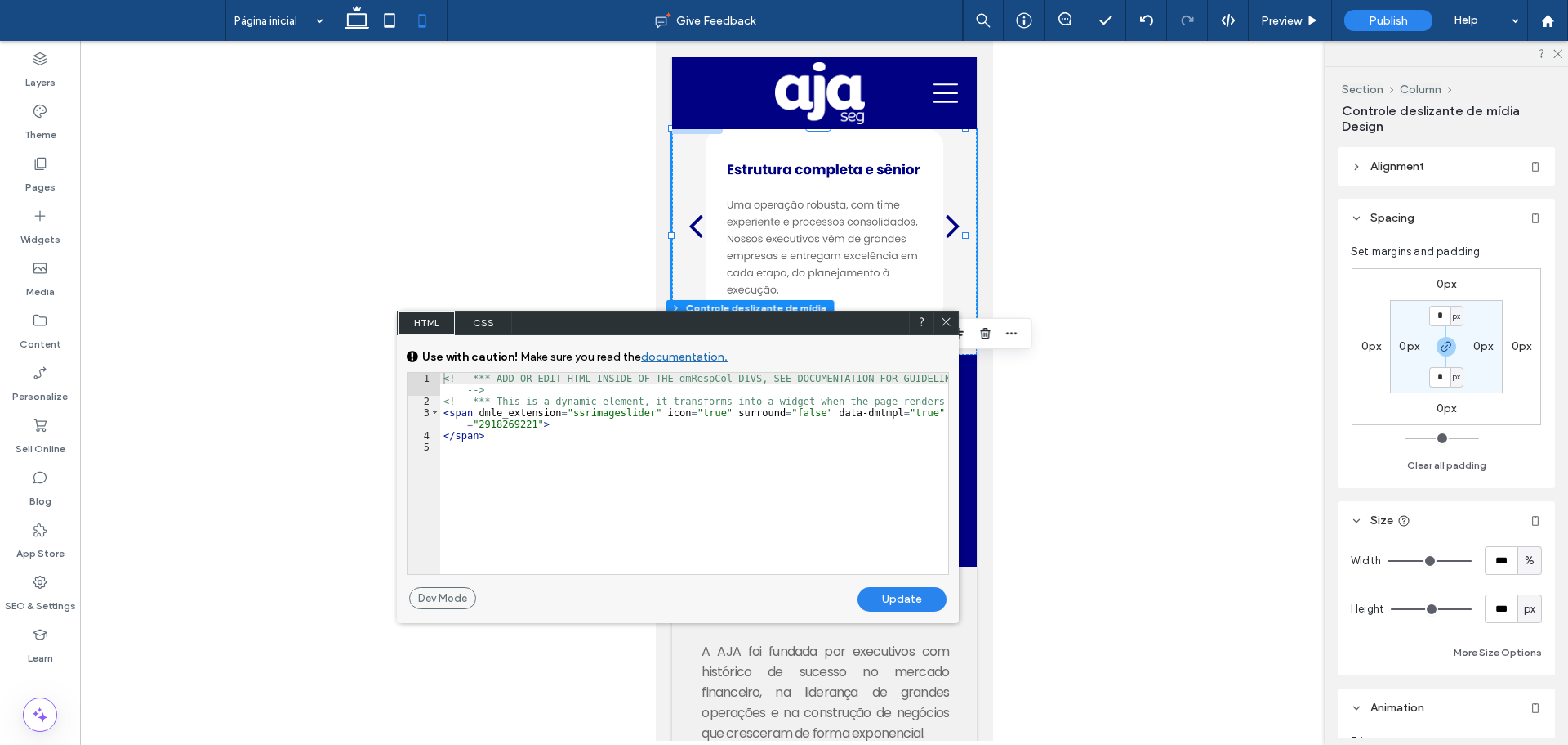
click at [482, 322] on span "CSS" at bounding box center [483, 322] width 57 height 24
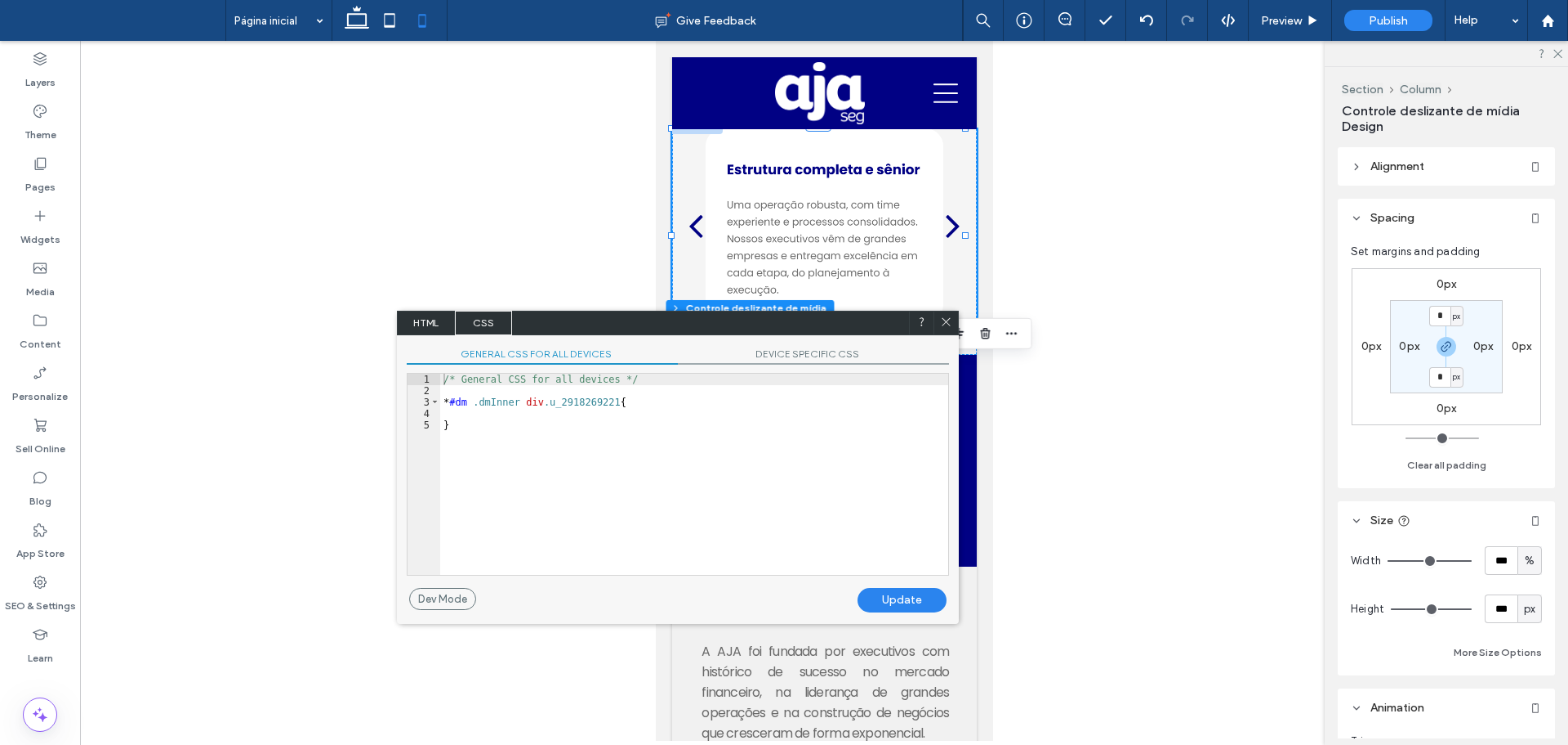
click at [817, 360] on span "DEVICE SPECIFIC CSS" at bounding box center [814, 356] width 272 height 17
